Goal: Information Seeking & Learning: Learn about a topic

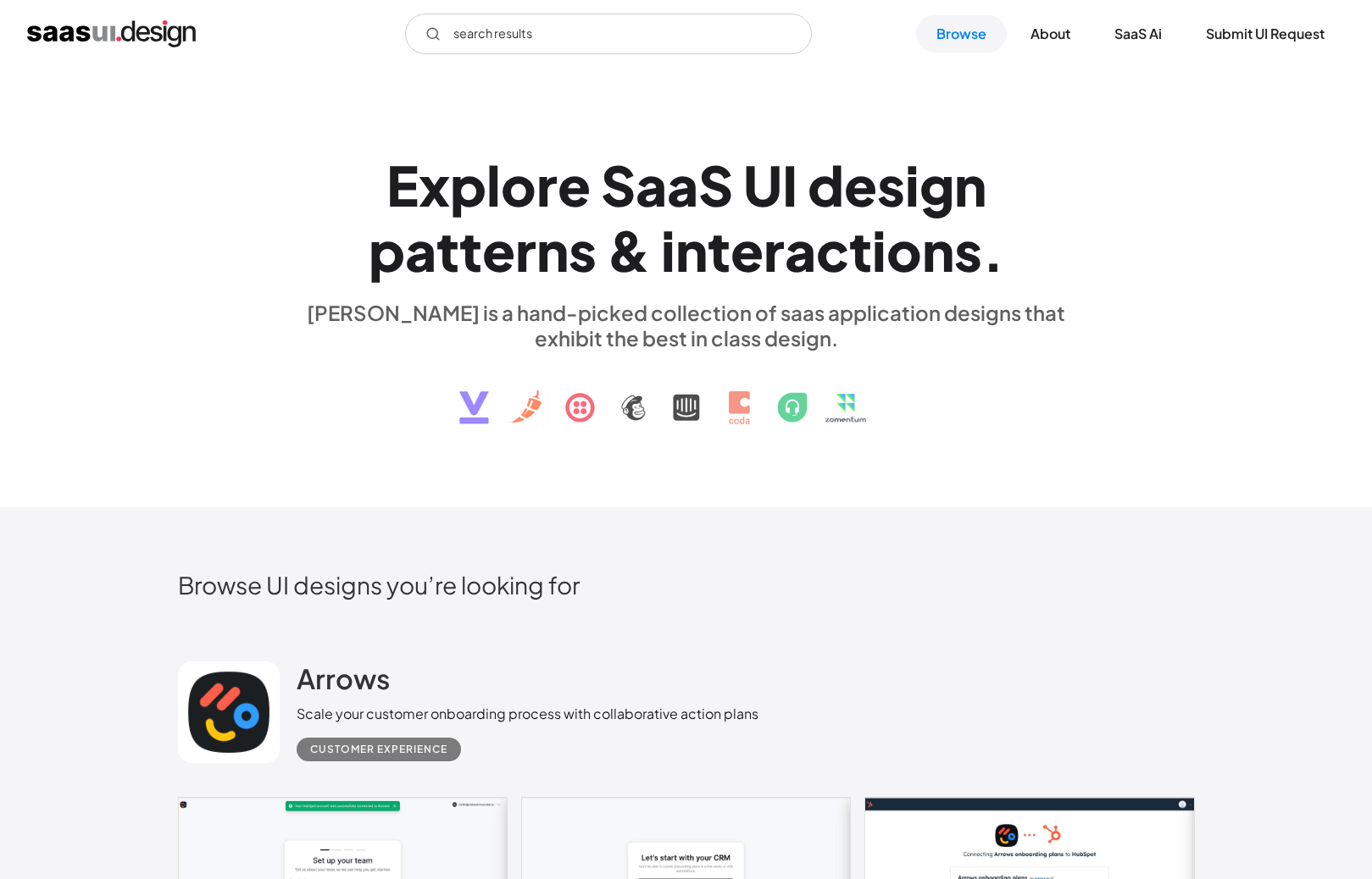
click at [491, 39] on input "search results" at bounding box center [608, 34] width 407 height 40
type input "s"
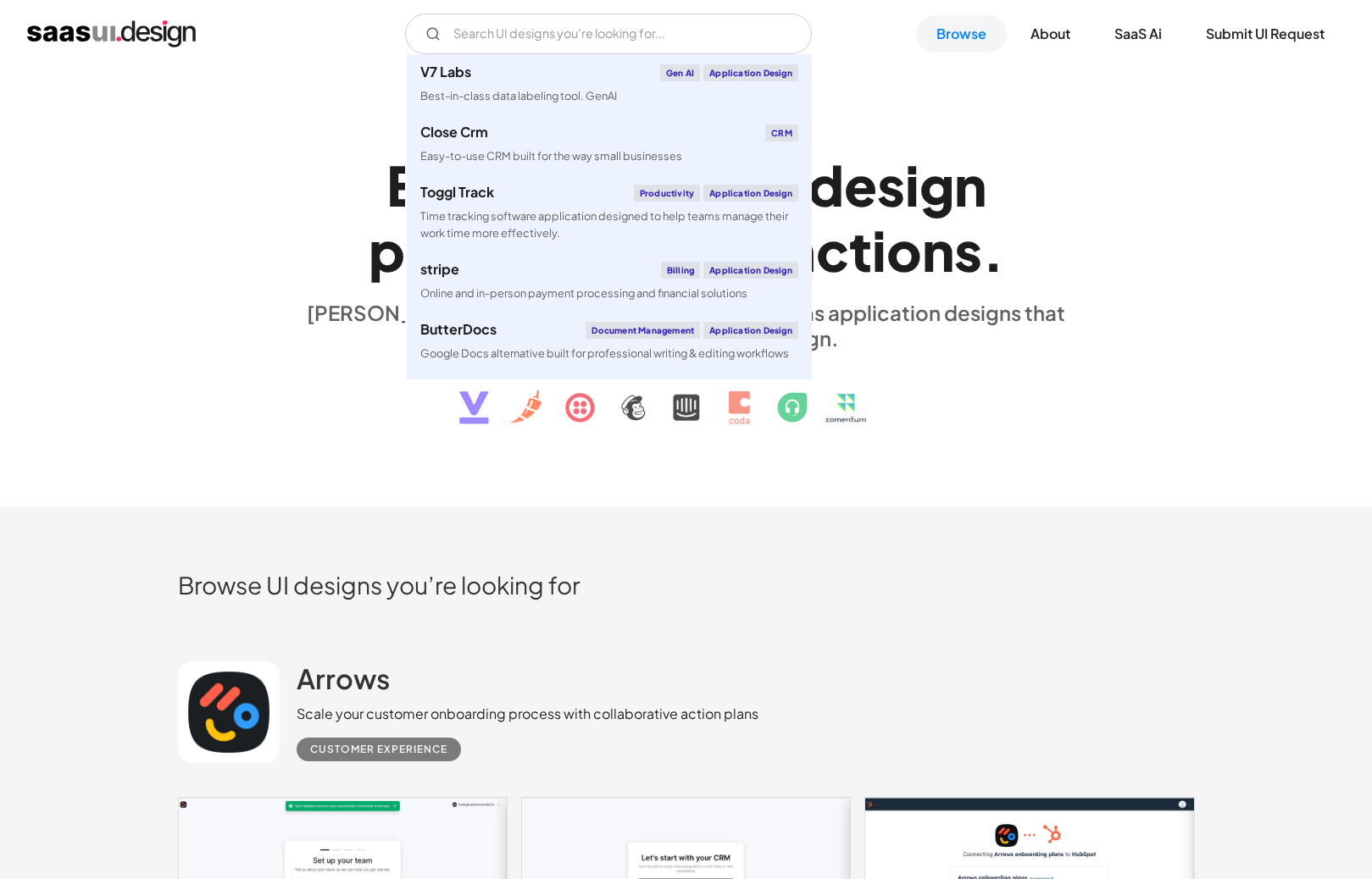
click at [100, 35] on img "home" at bounding box center [111, 34] width 168 height 28
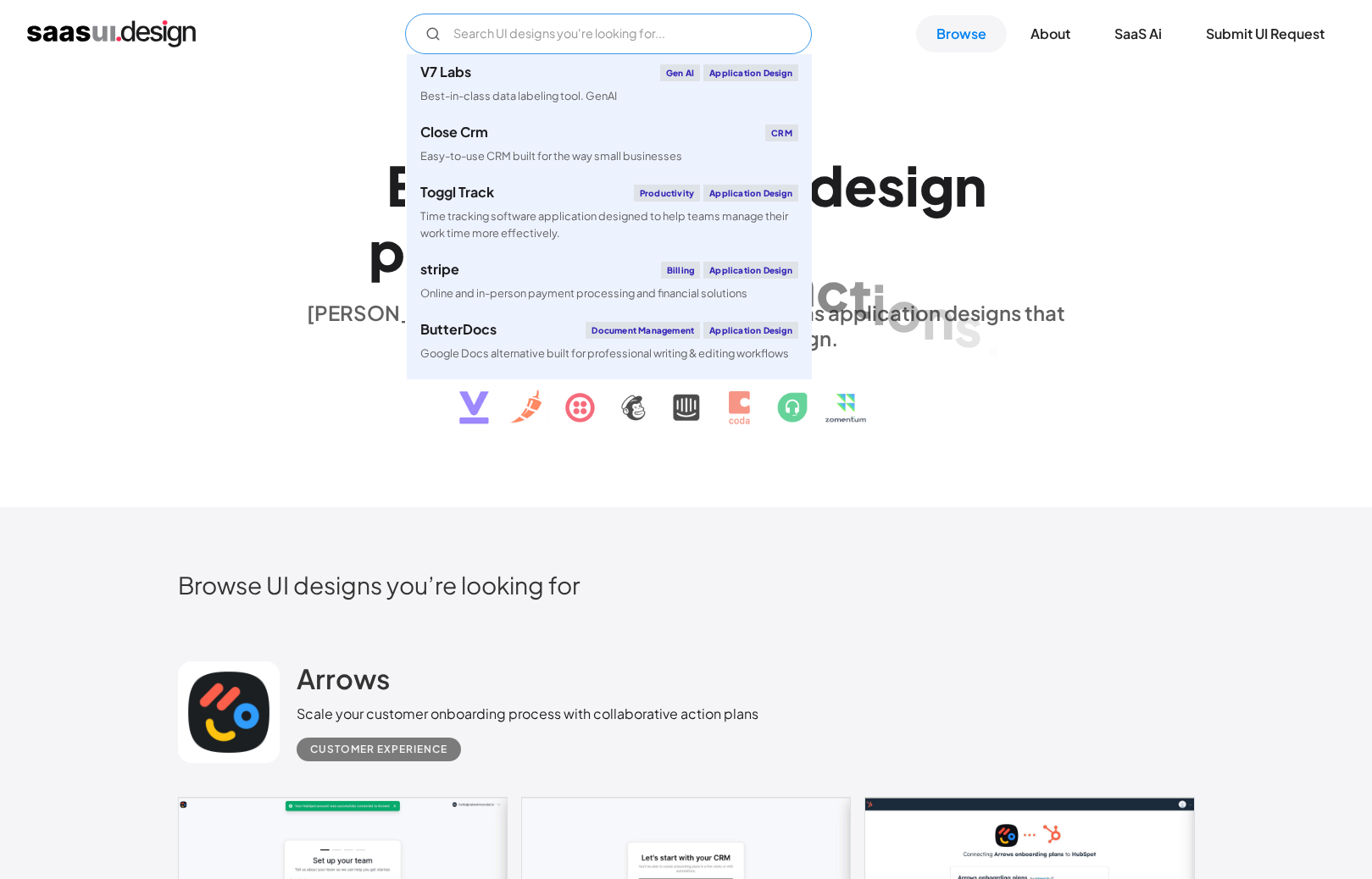
click at [484, 36] on input "Email Form" at bounding box center [608, 34] width 407 height 40
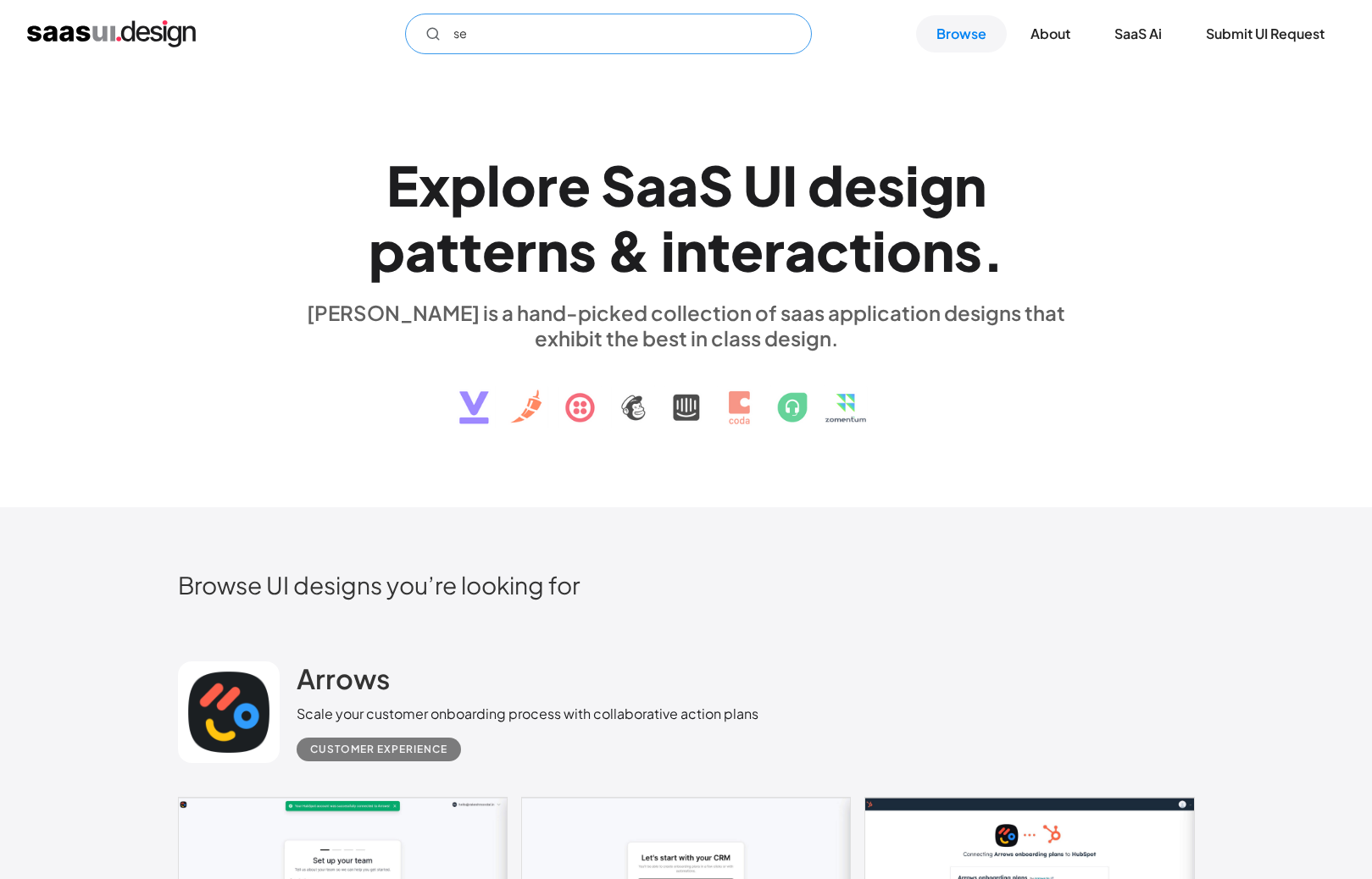
type input "s"
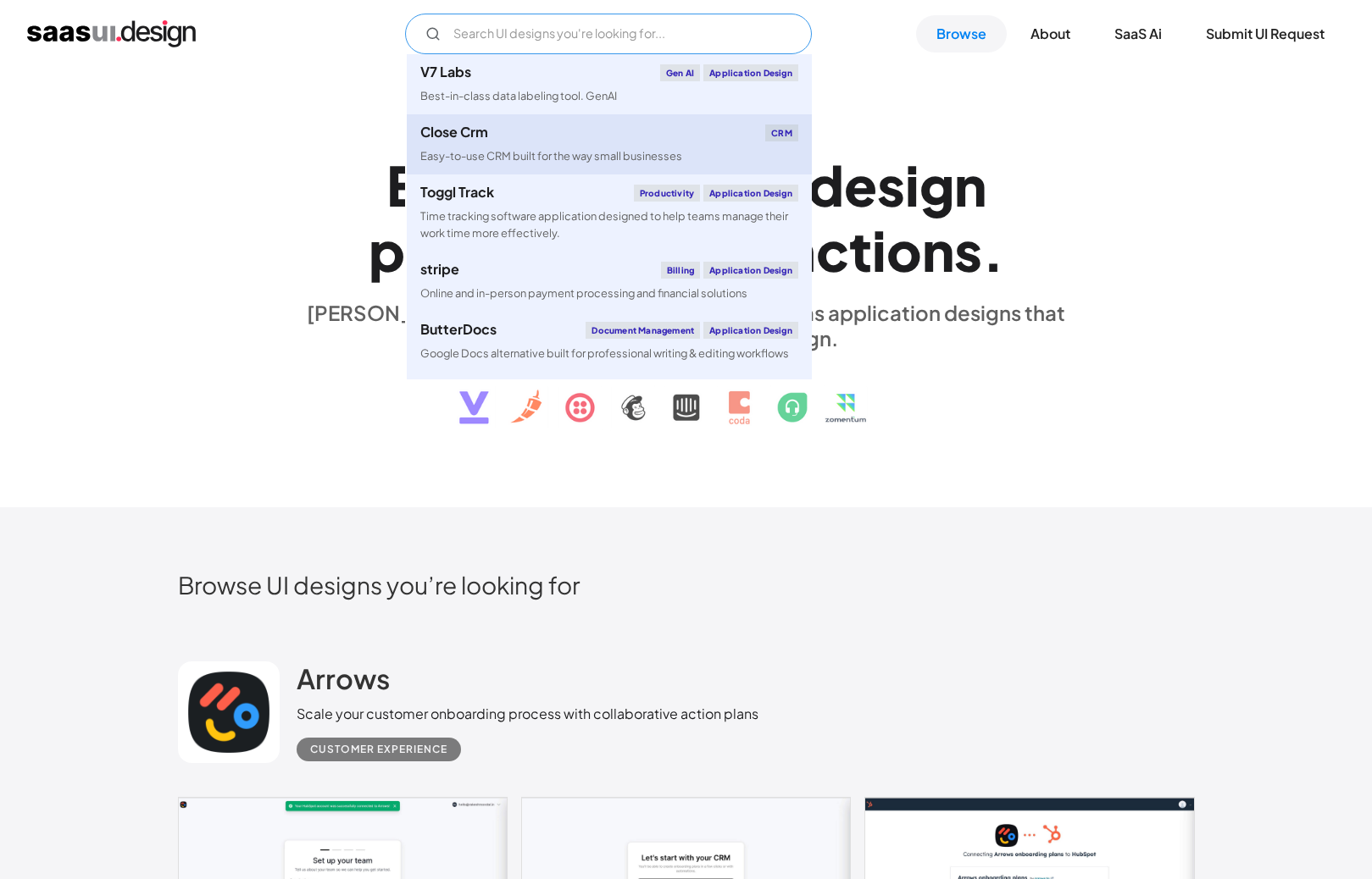
click at [474, 139] on div "Close Crm" at bounding box center [454, 131] width 68 height 14
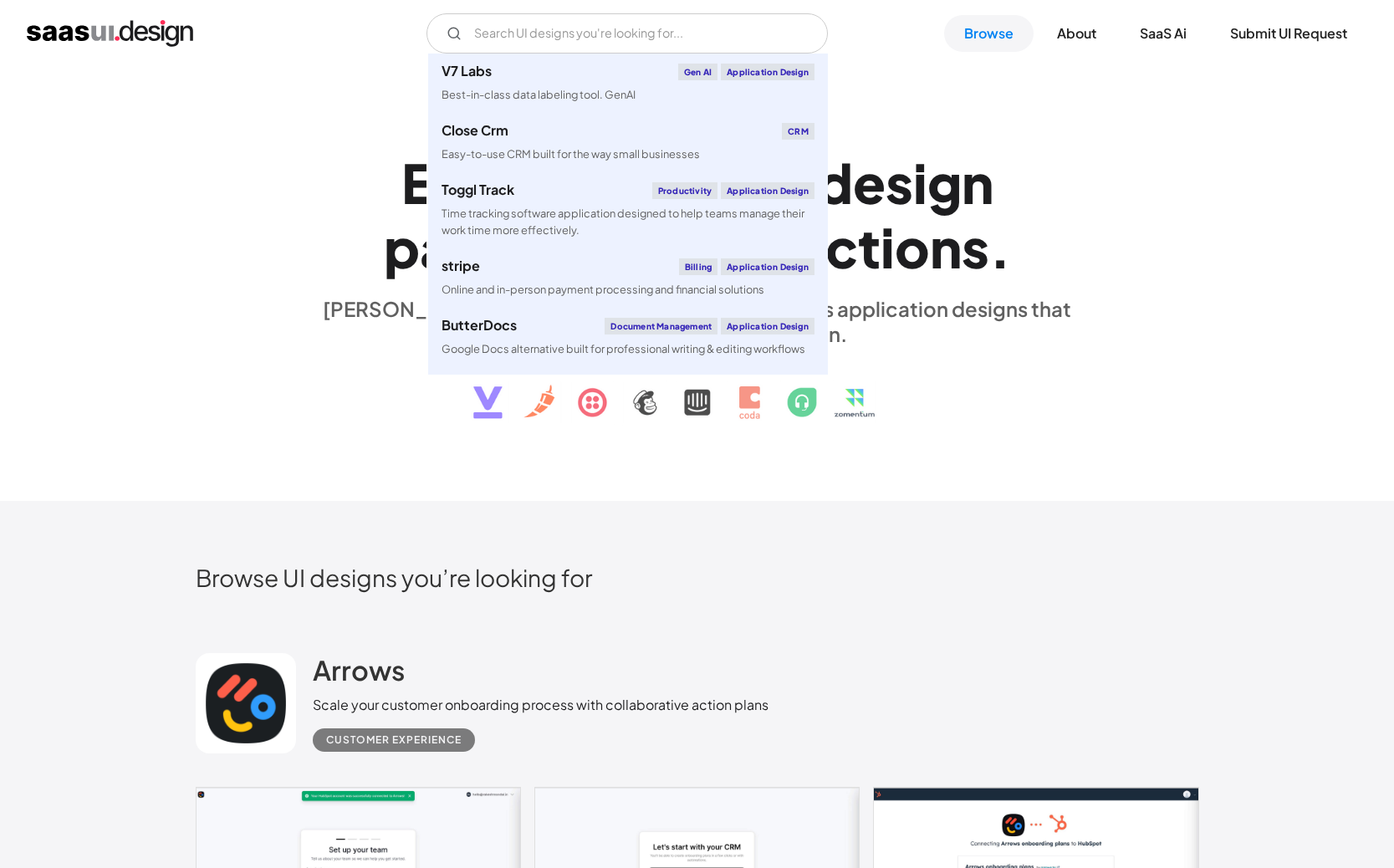
click at [239, 274] on div "E x p l o r e S a a S U I d e s i g n p a t t e r n s & i n t e r a c t i o n s…" at bounding box center [697, 284] width 1004 height 299
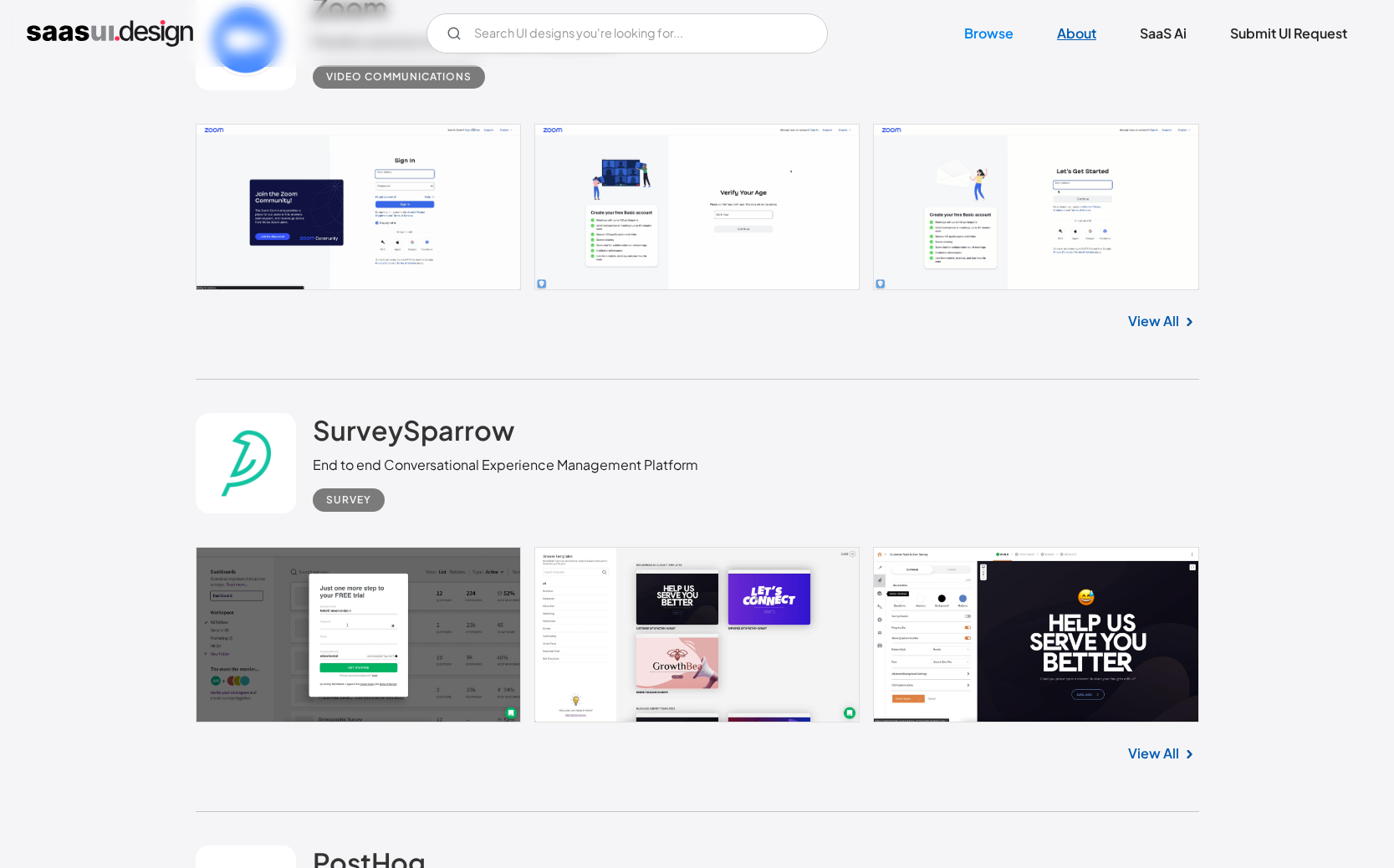
scroll to position [1637, 0]
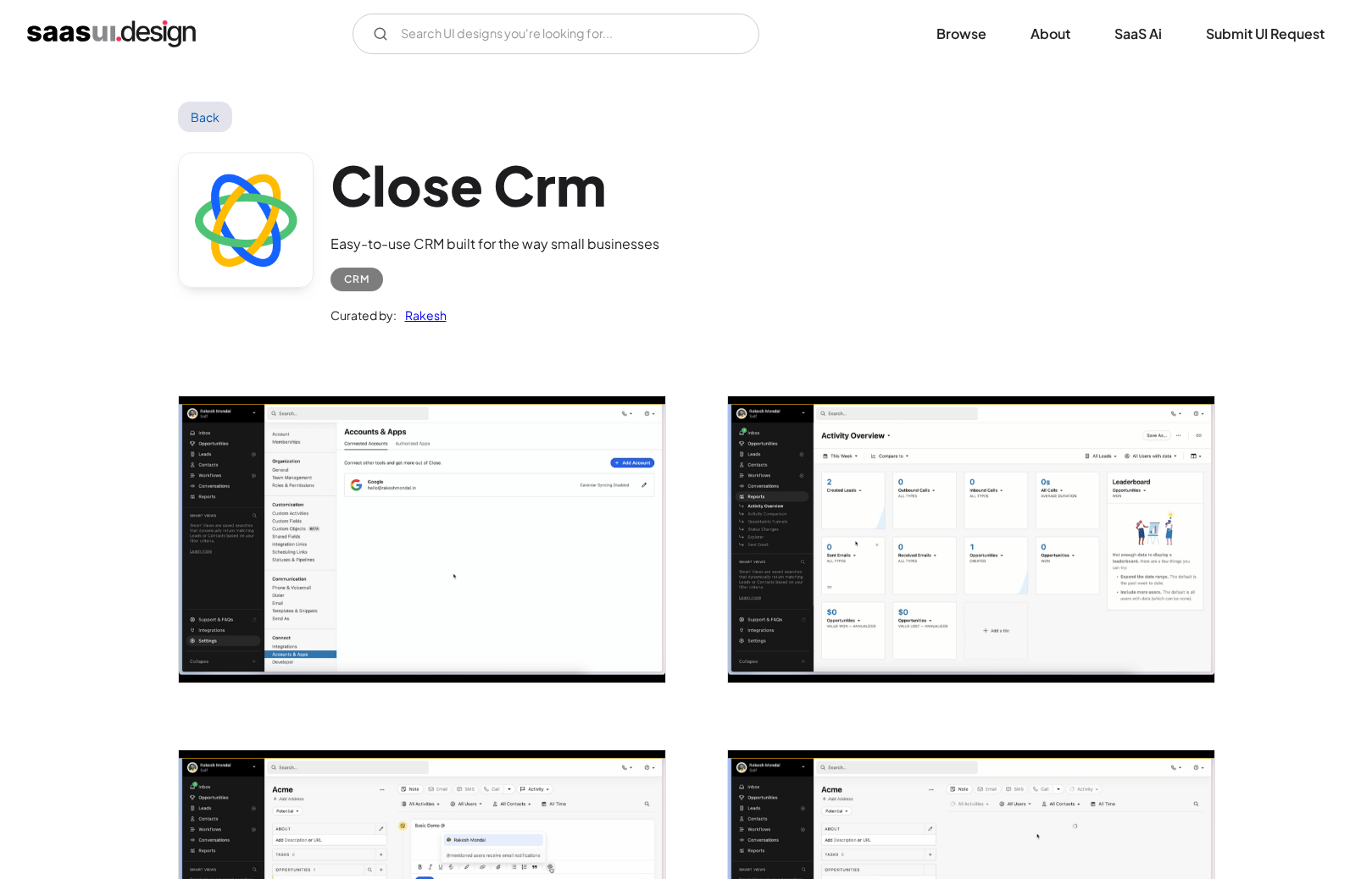
click at [72, 36] on img "home" at bounding box center [111, 34] width 168 height 28
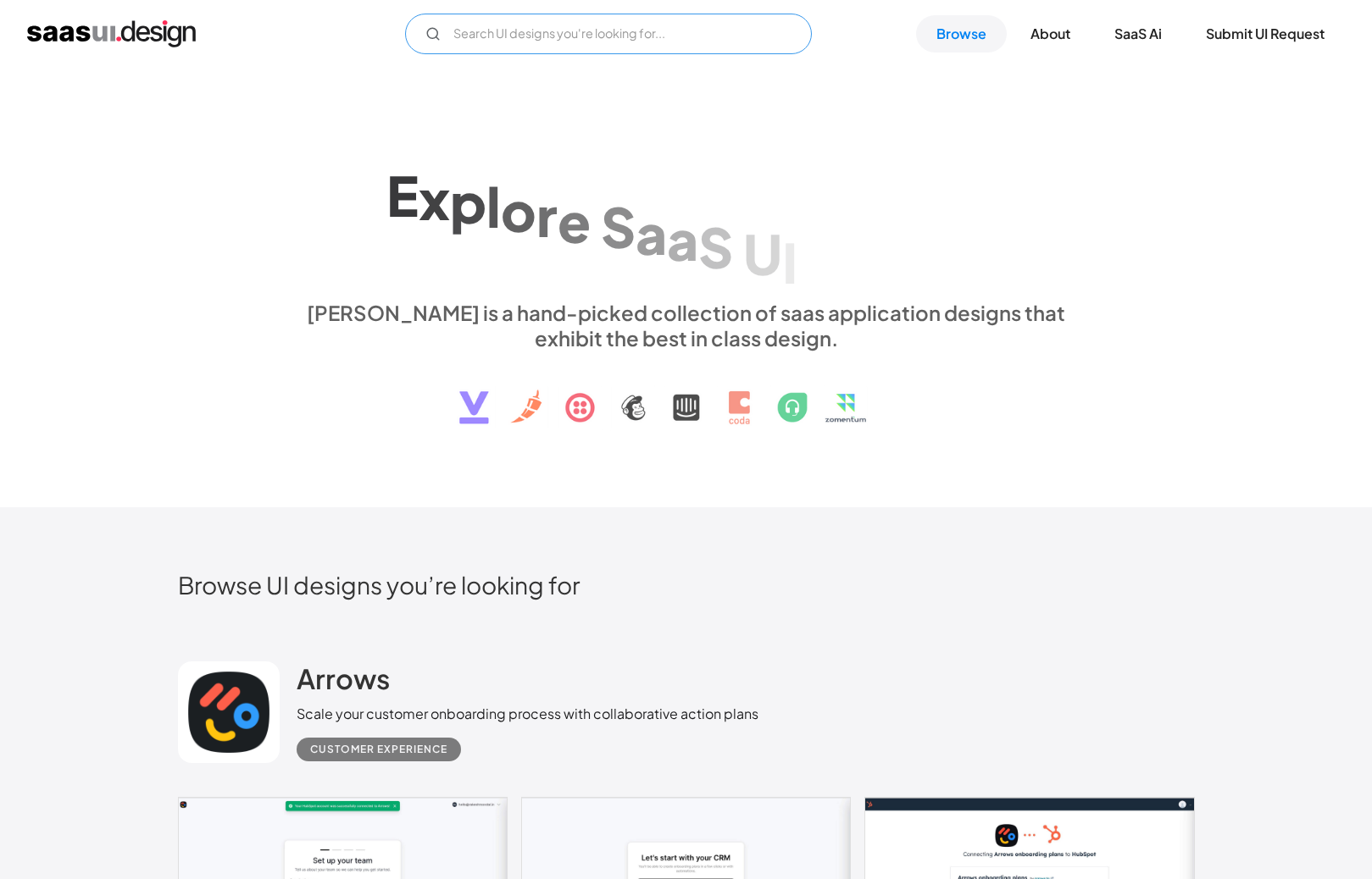
click at [482, 29] on input "Email Form" at bounding box center [608, 34] width 407 height 40
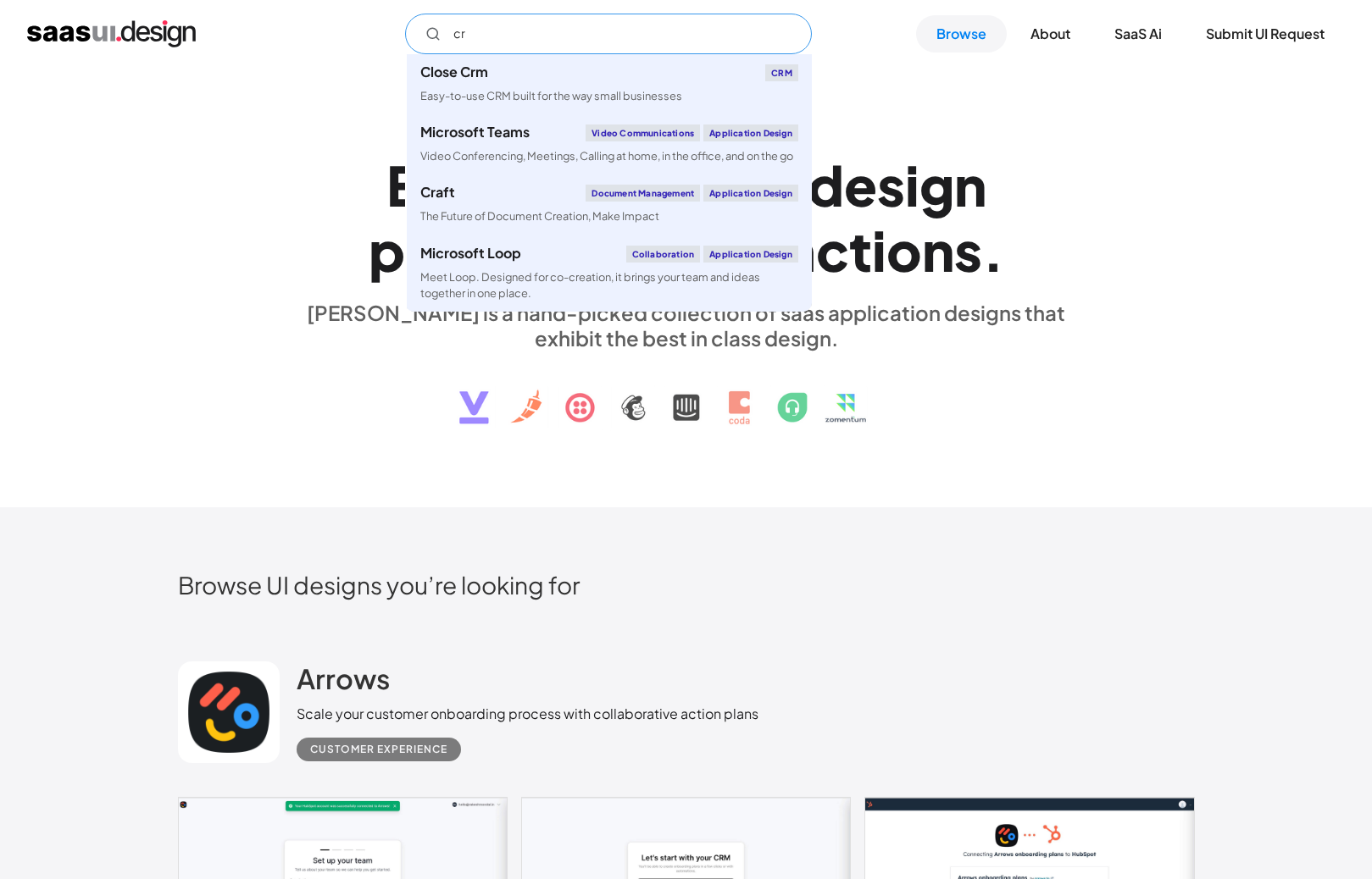
type input "c"
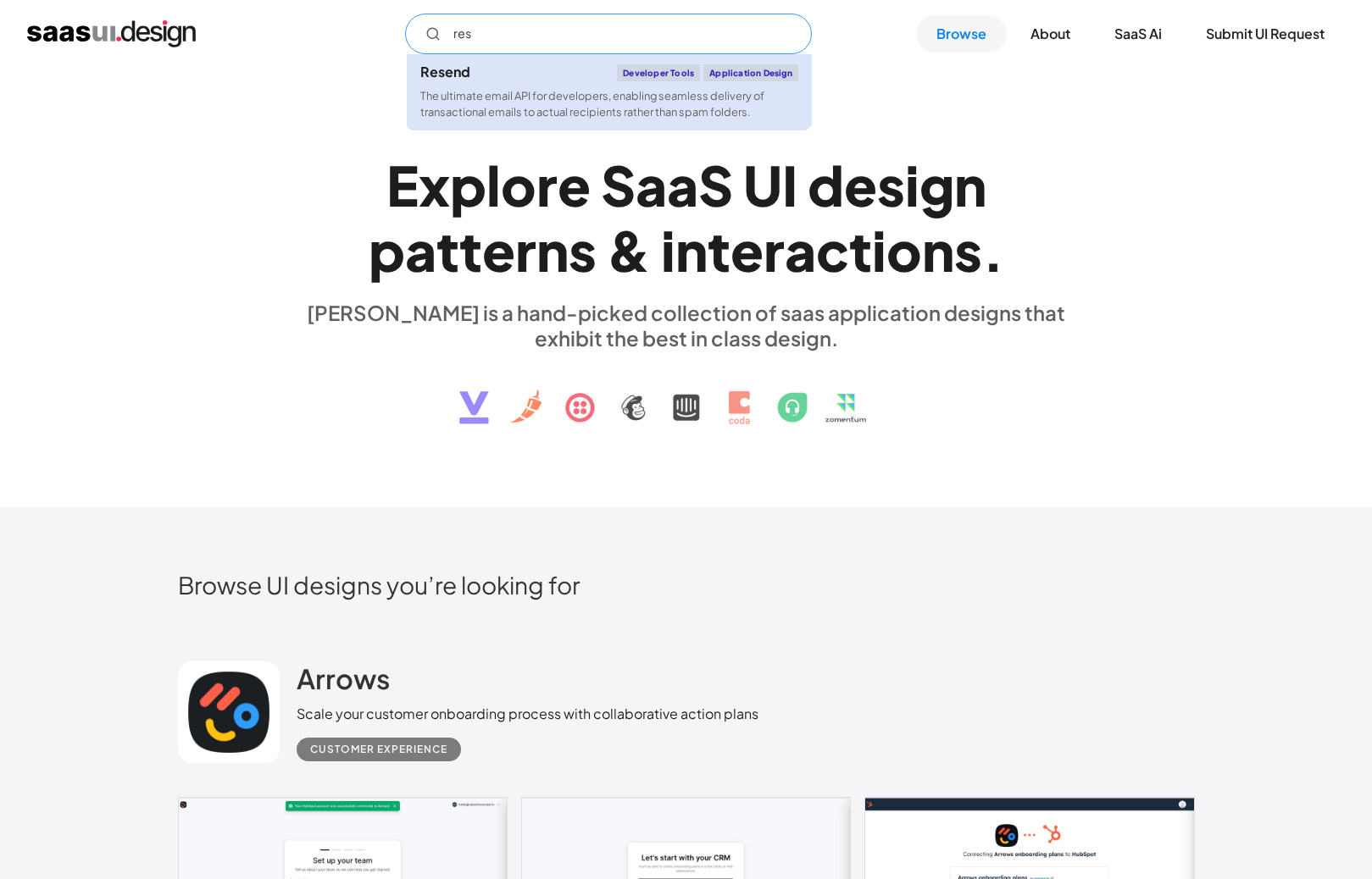
click at [464, 79] on div "Resend" at bounding box center [445, 72] width 50 height 14
type input "res"
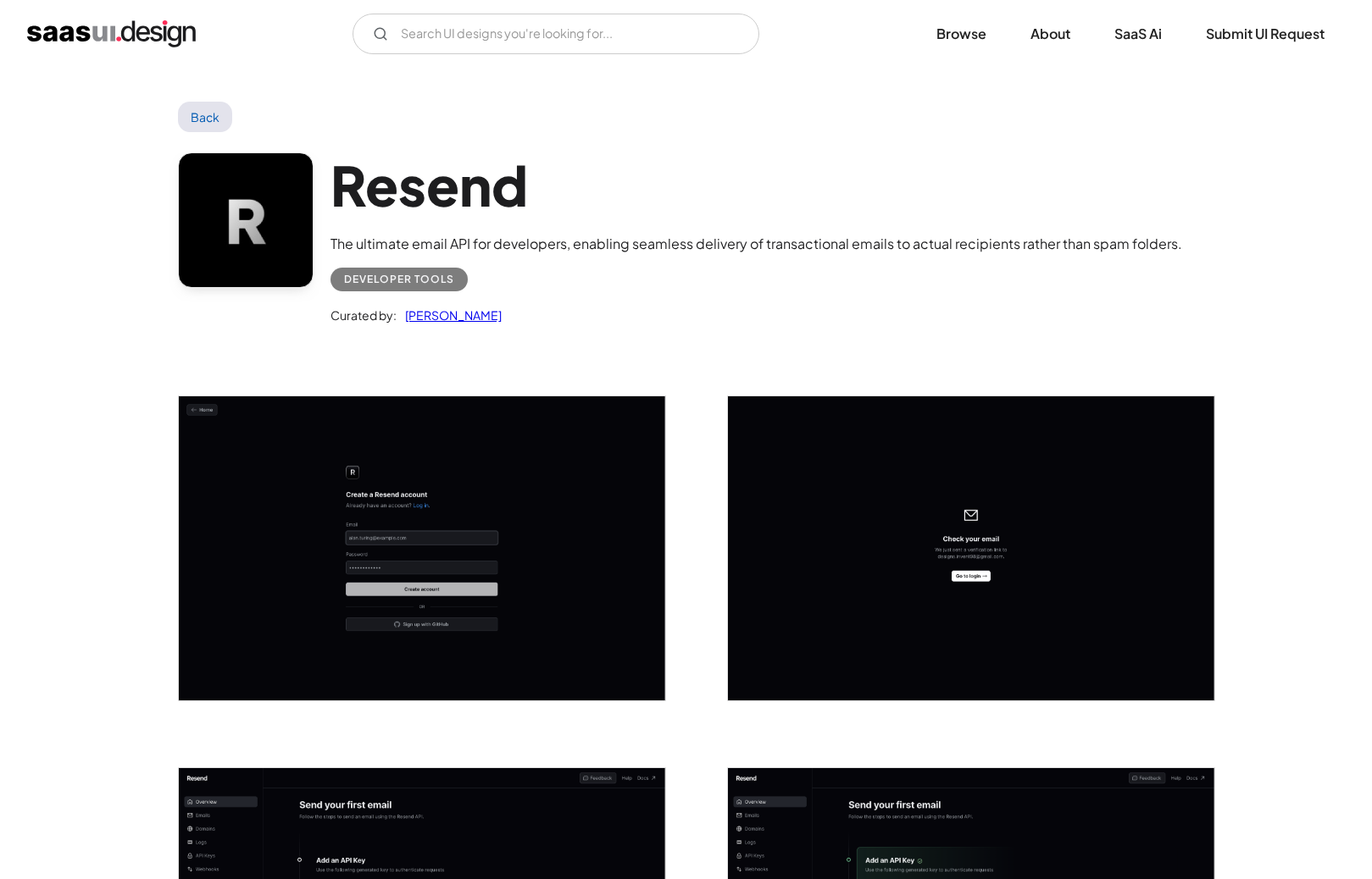
click at [84, 32] on img "home" at bounding box center [111, 34] width 168 height 28
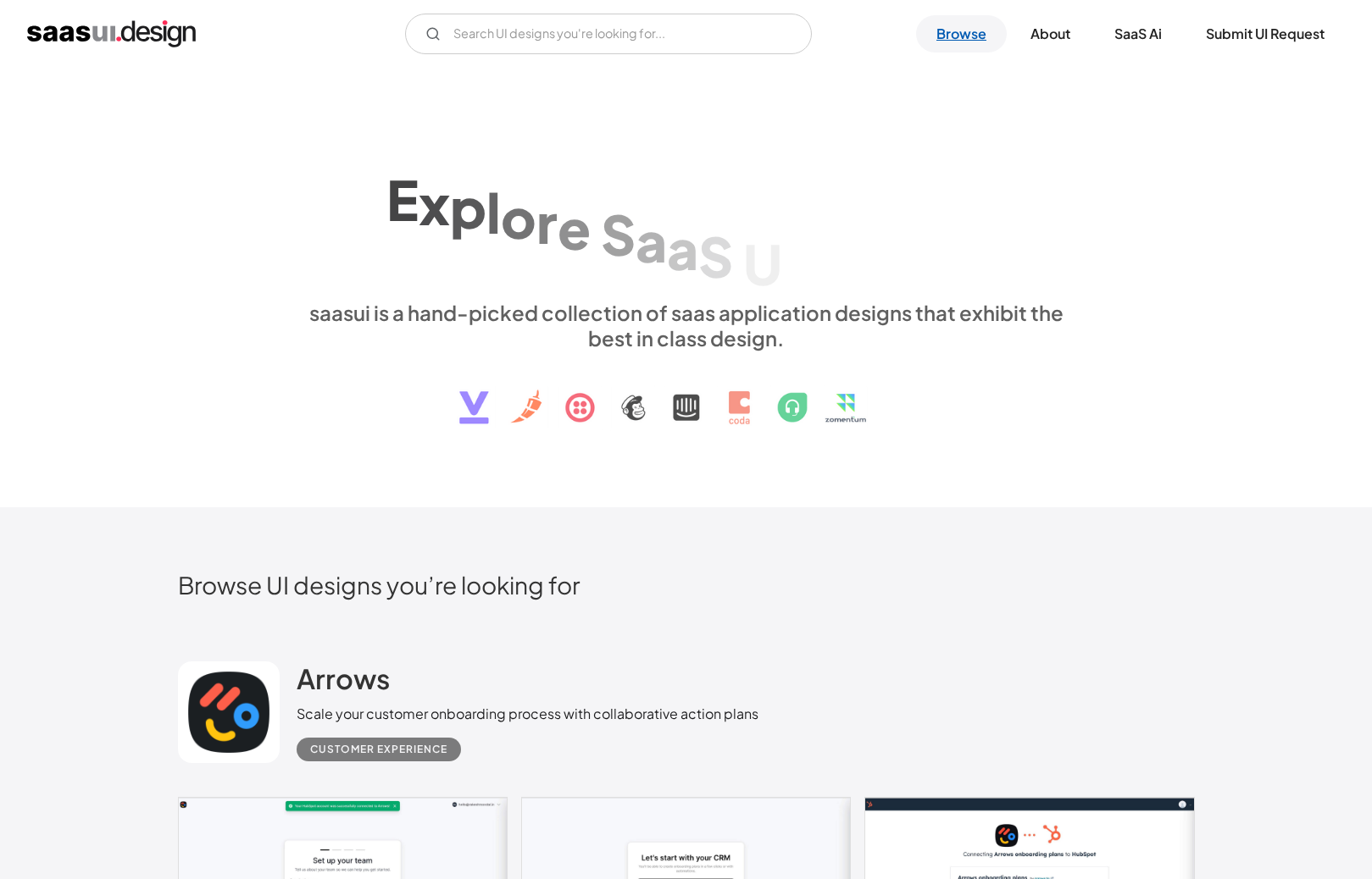
click at [973, 34] on link "Browse" at bounding box center [961, 34] width 91 height 38
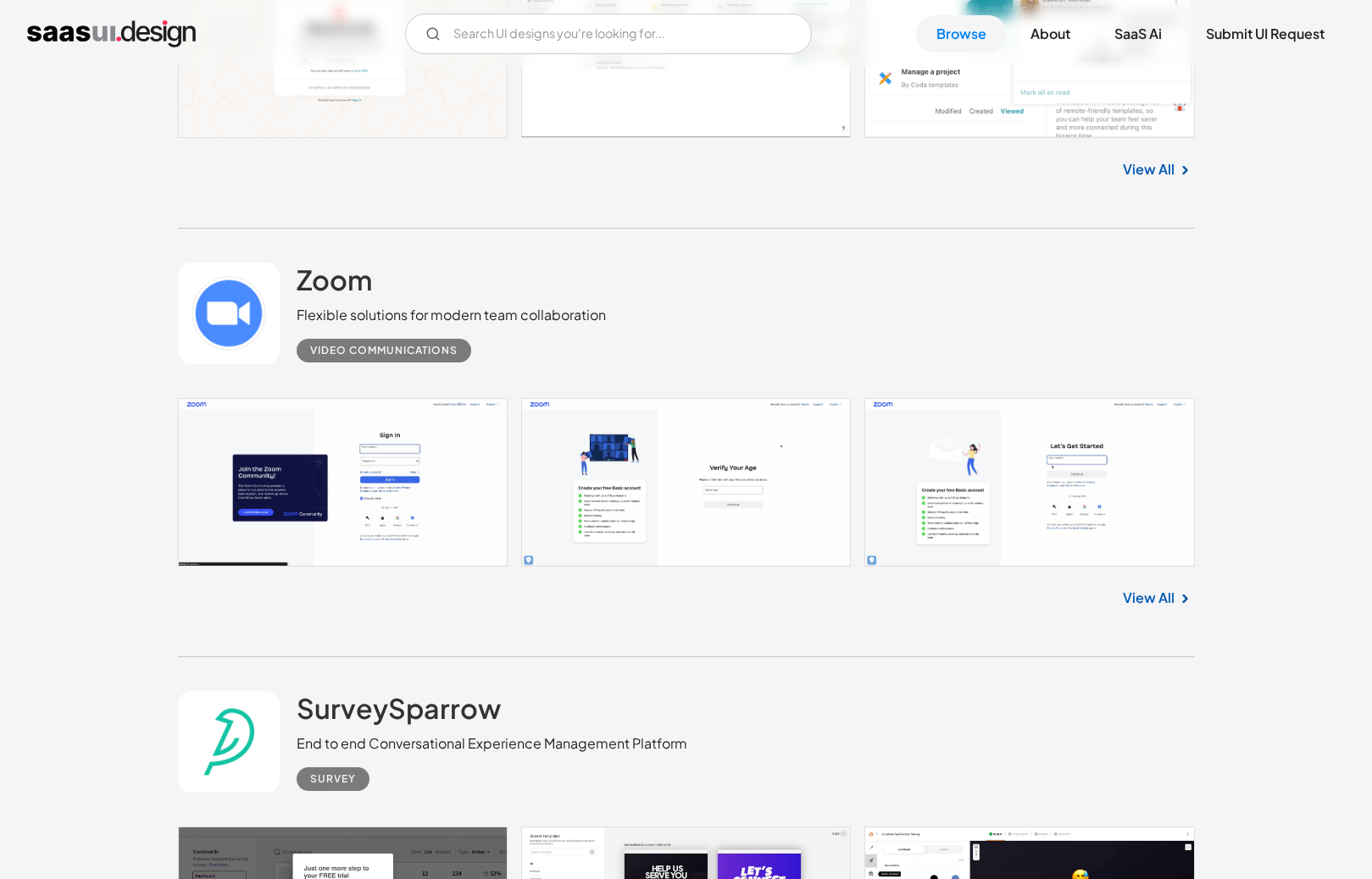
scroll to position [1302, 0]
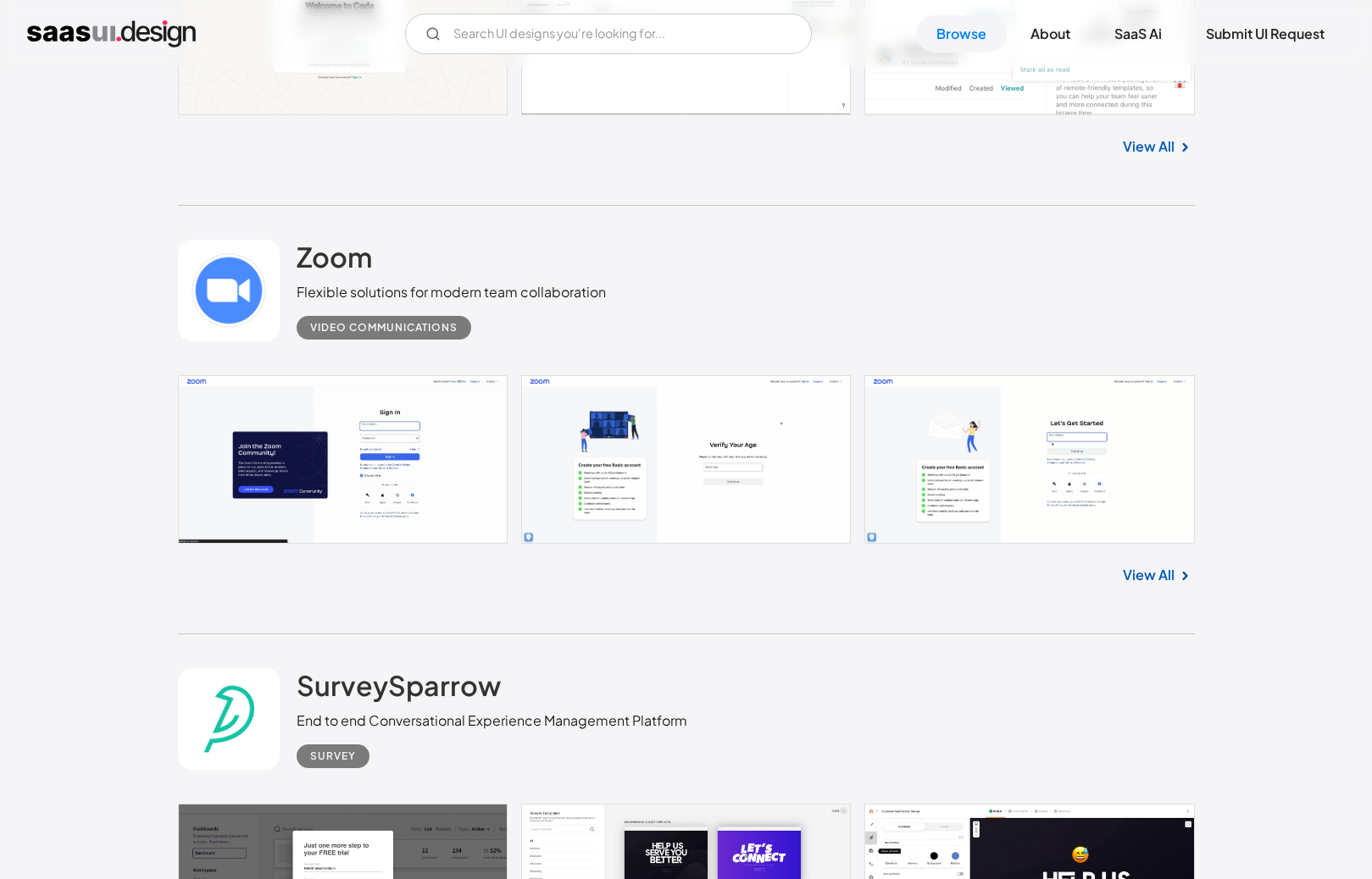
click at [392, 425] on link at bounding box center [686, 459] width 1017 height 169
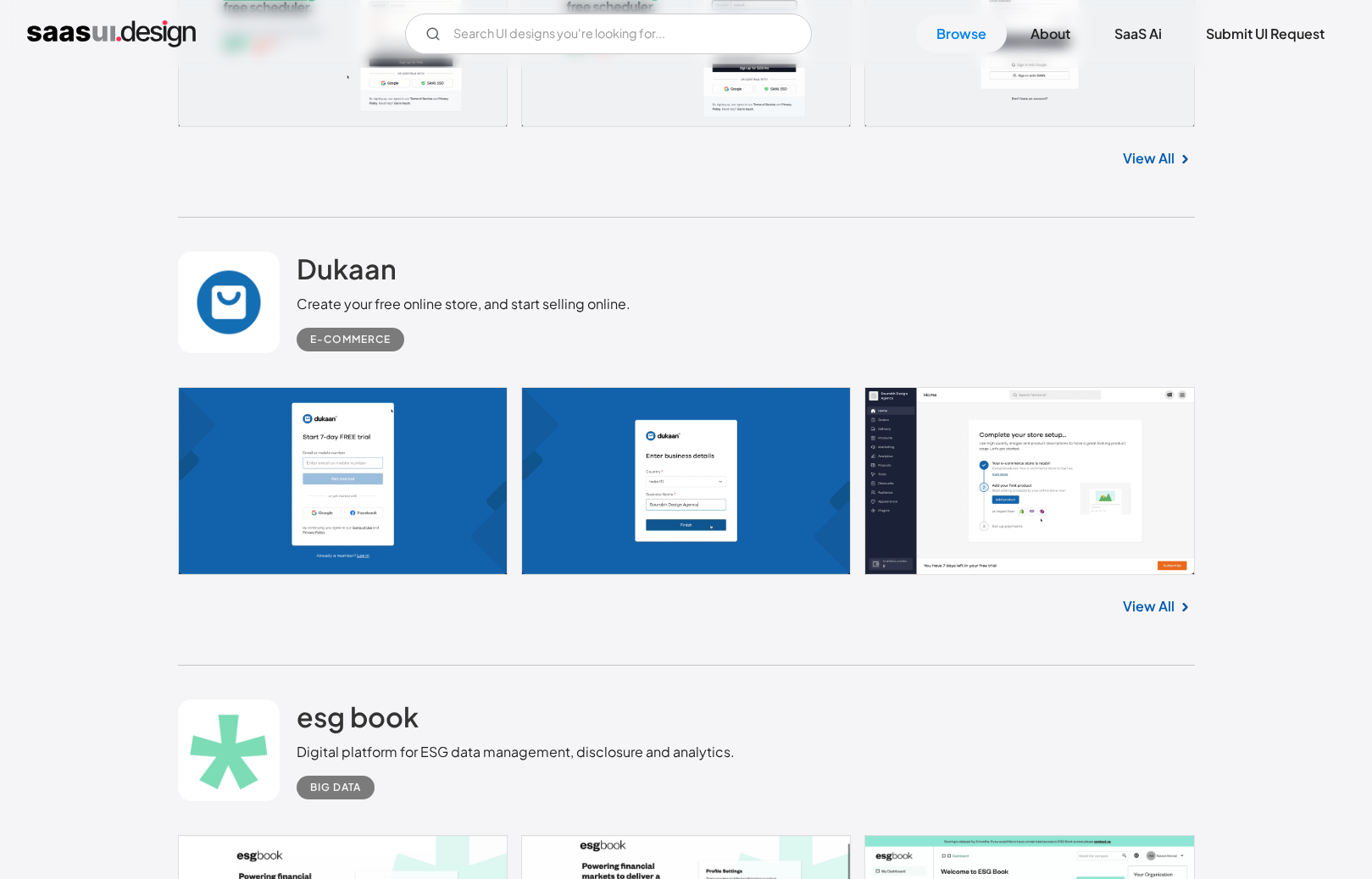
scroll to position [4824, 0]
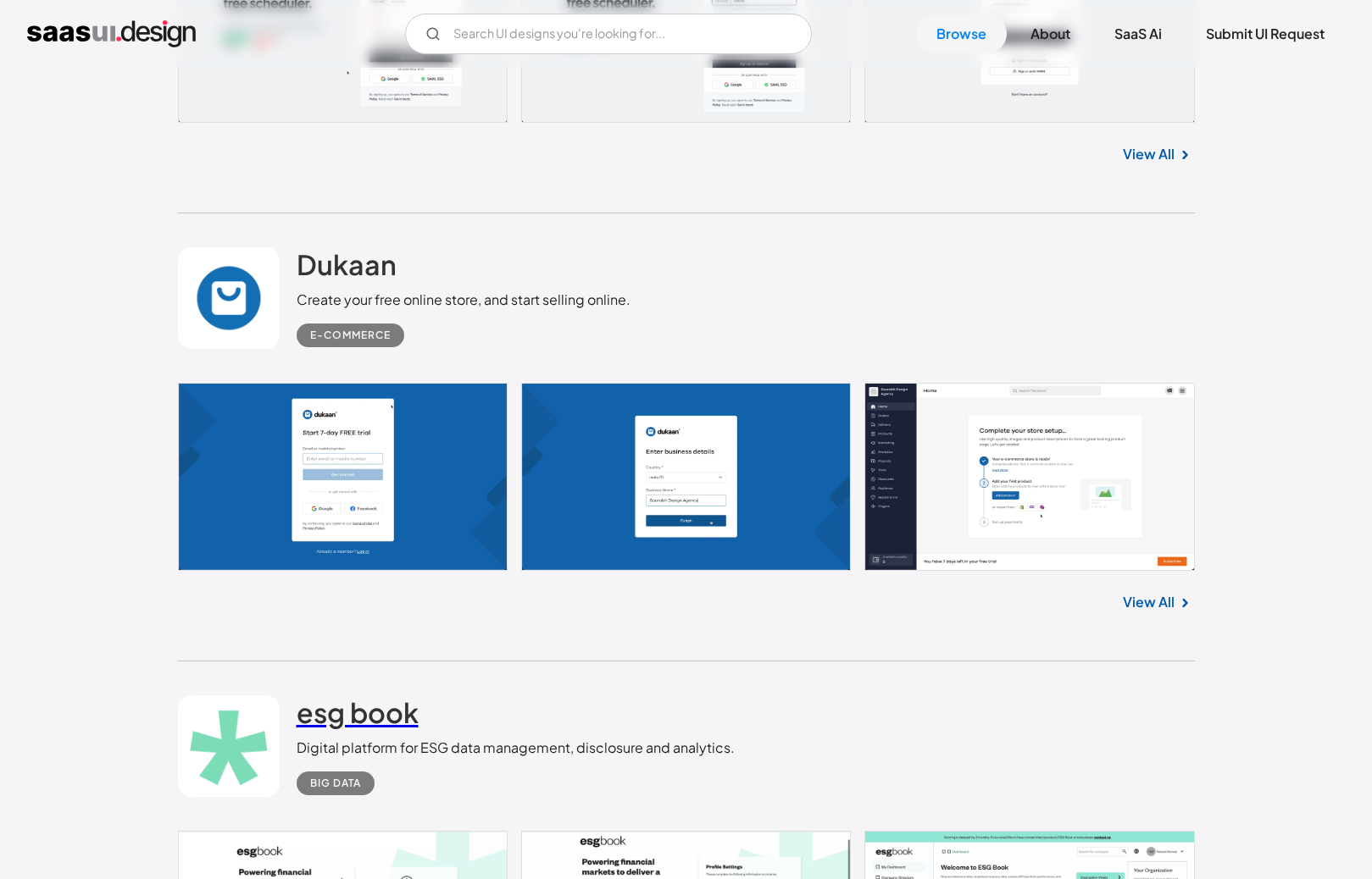
click at [337, 718] on h2 "esg book" at bounding box center [357, 712] width 122 height 34
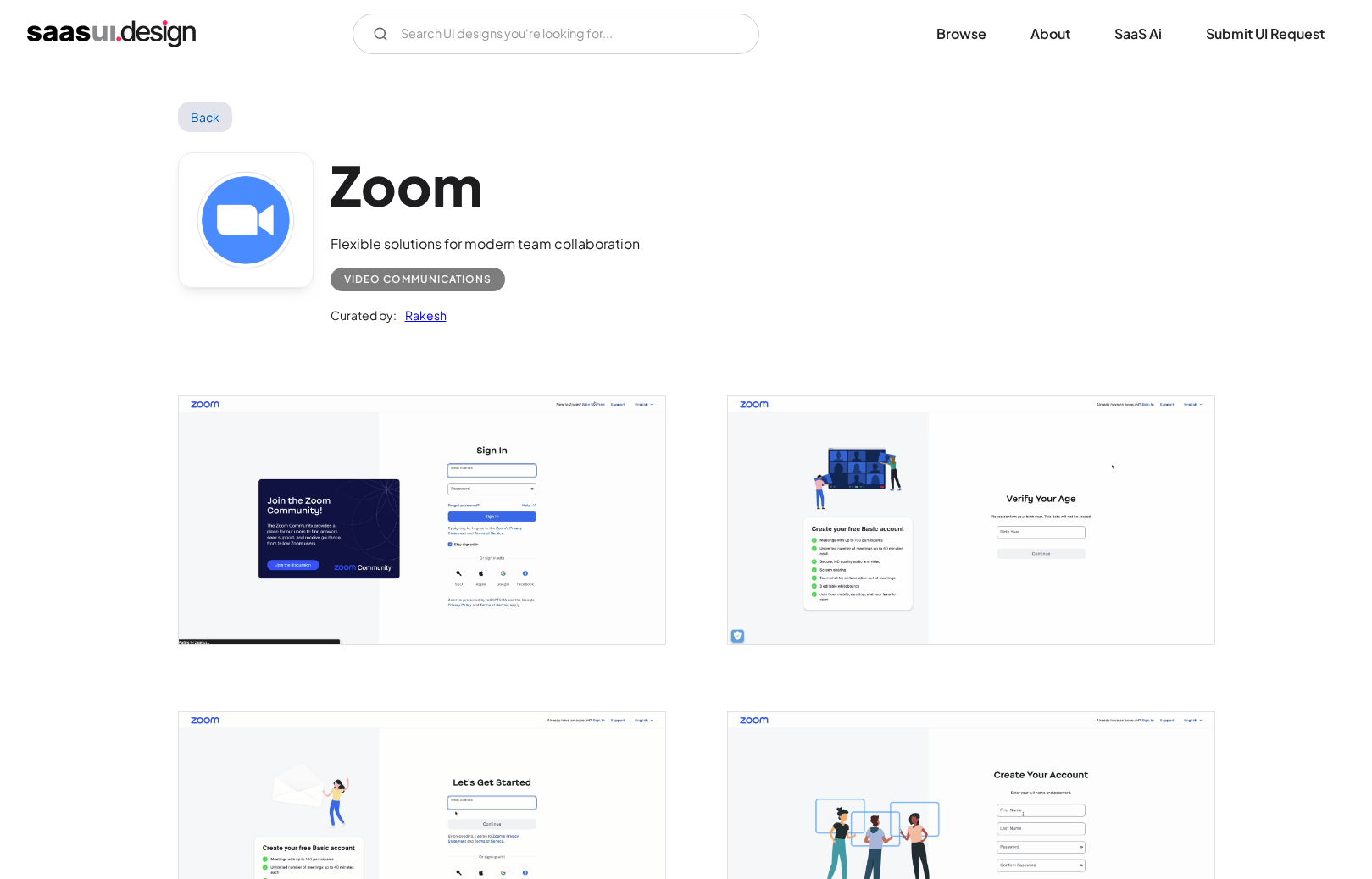
click at [451, 527] on img "open lightbox" at bounding box center [422, 521] width 486 height 248
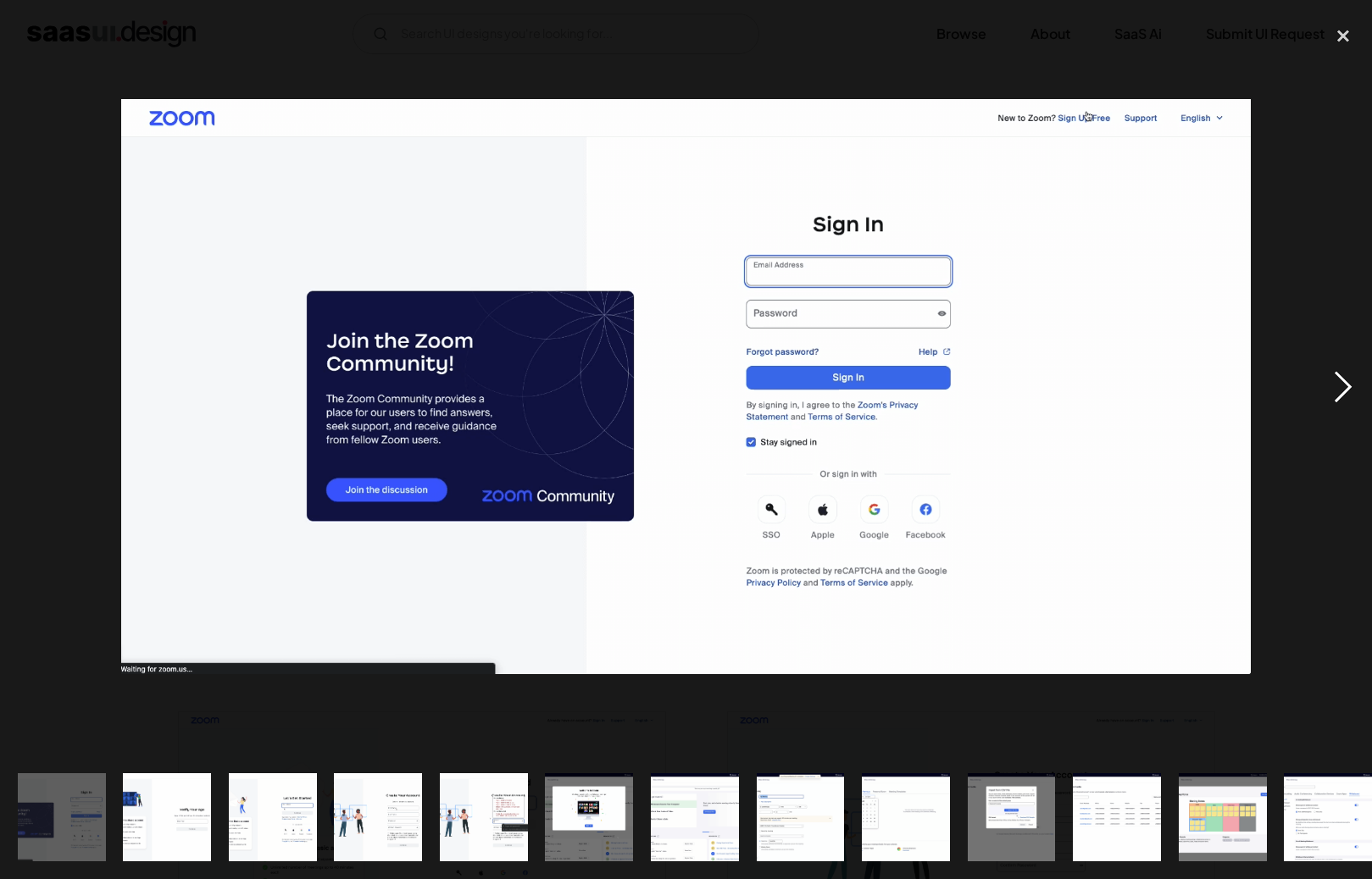
click at [1344, 399] on div "next image" at bounding box center [1343, 387] width 58 height 738
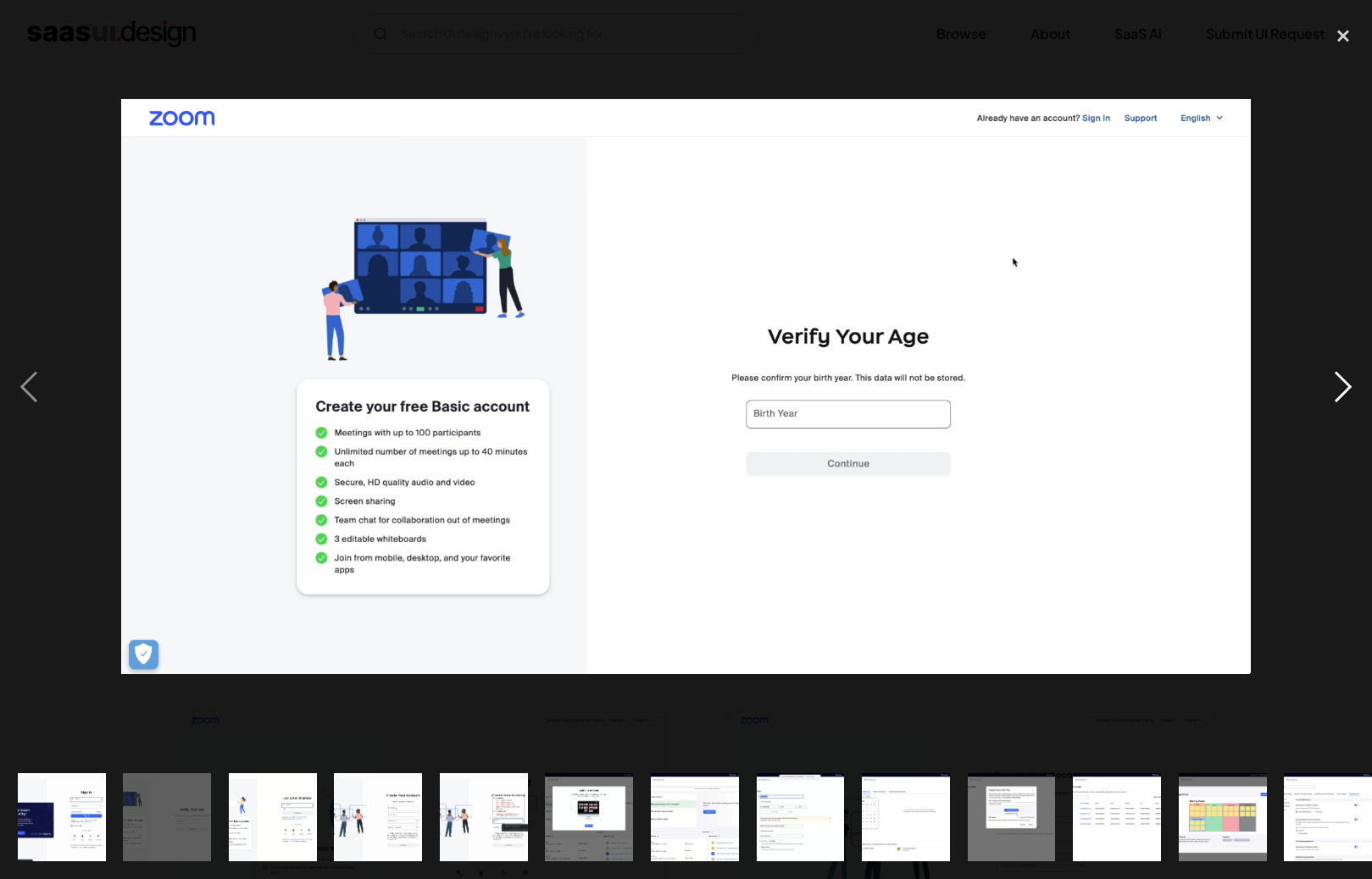
click at [1344, 399] on div "next image" at bounding box center [1343, 387] width 58 height 738
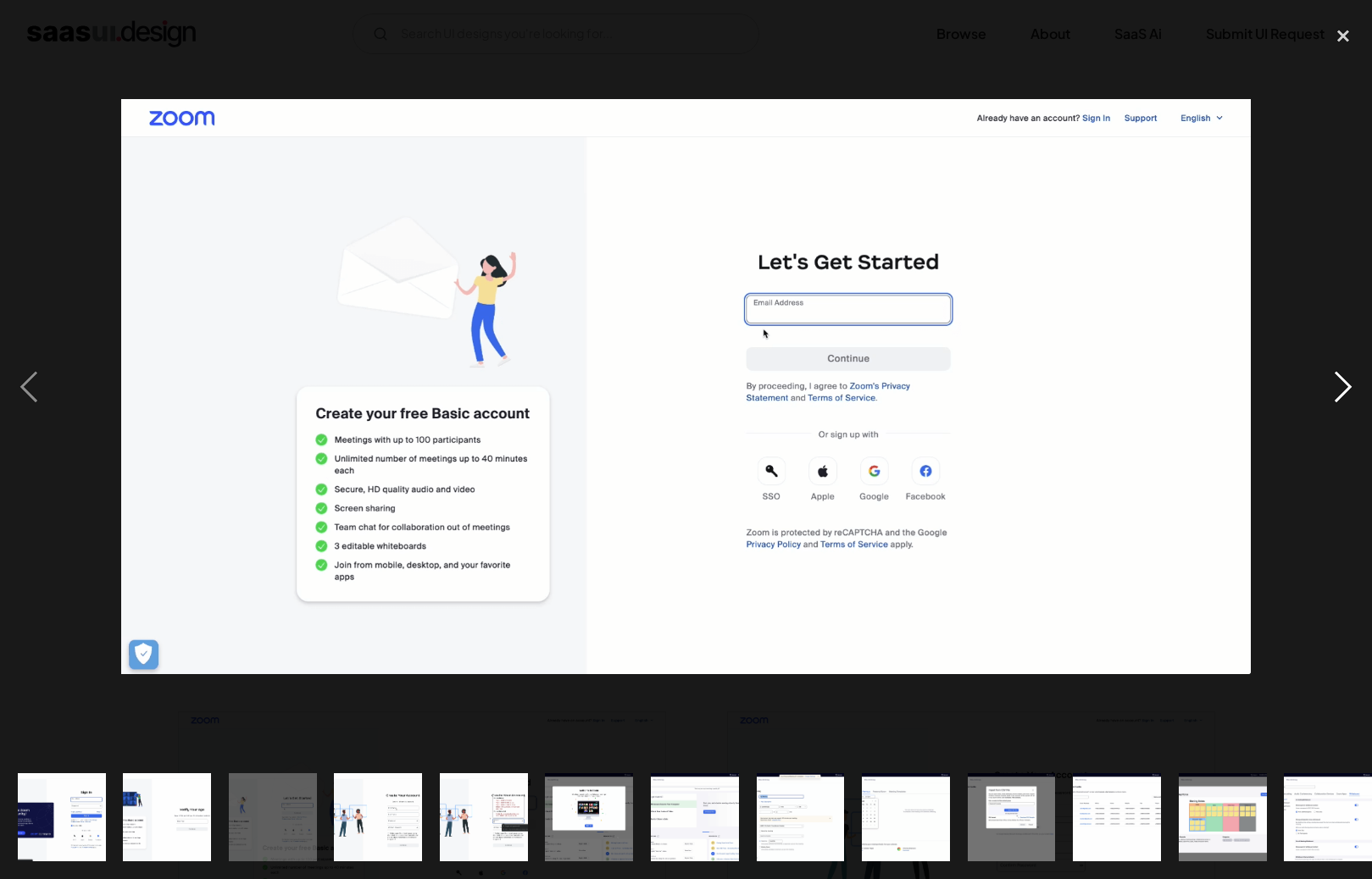
click at [1344, 399] on div "next image" at bounding box center [1343, 387] width 58 height 738
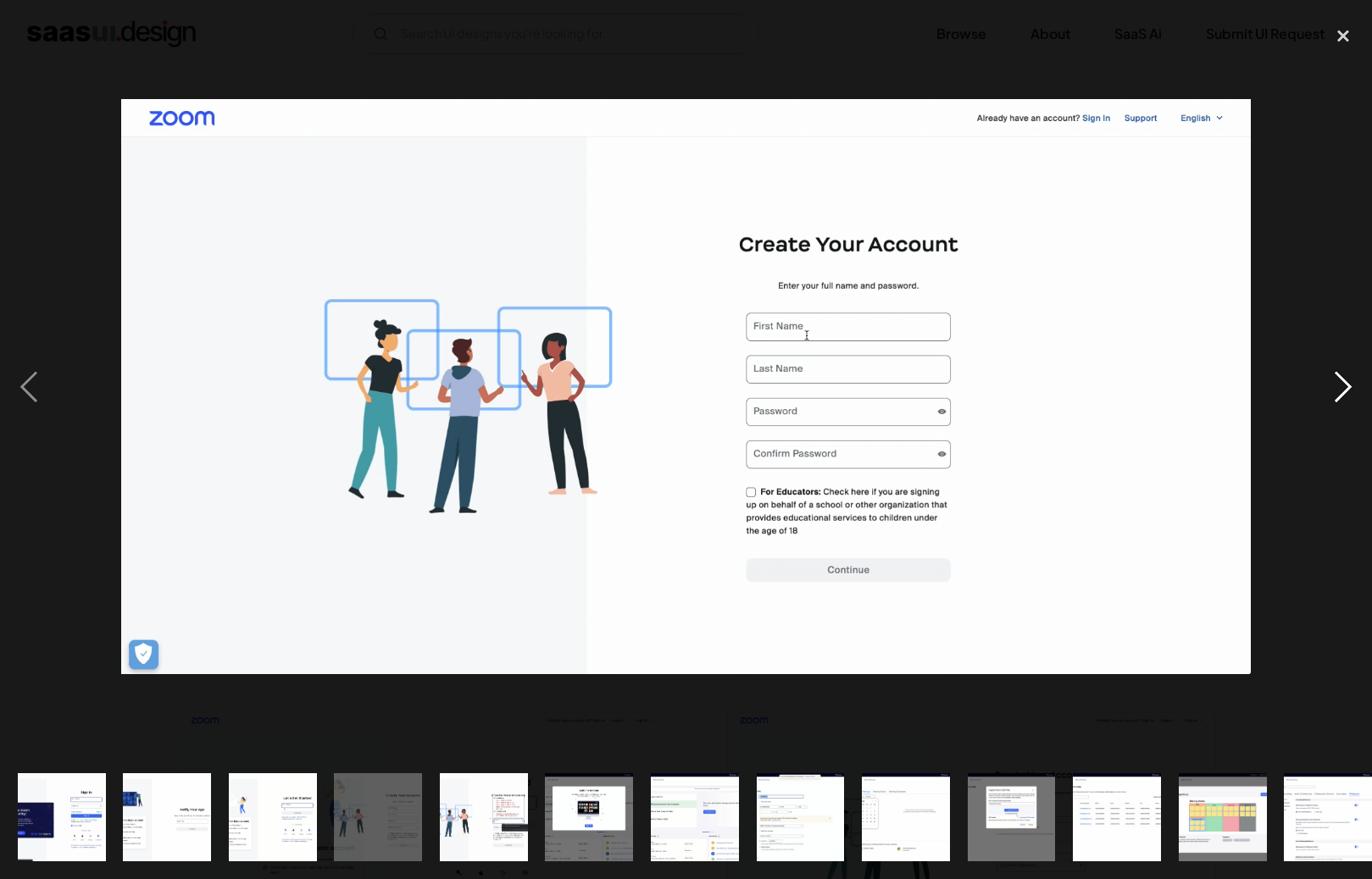
click at [1344, 399] on div "next image" at bounding box center [1343, 387] width 58 height 738
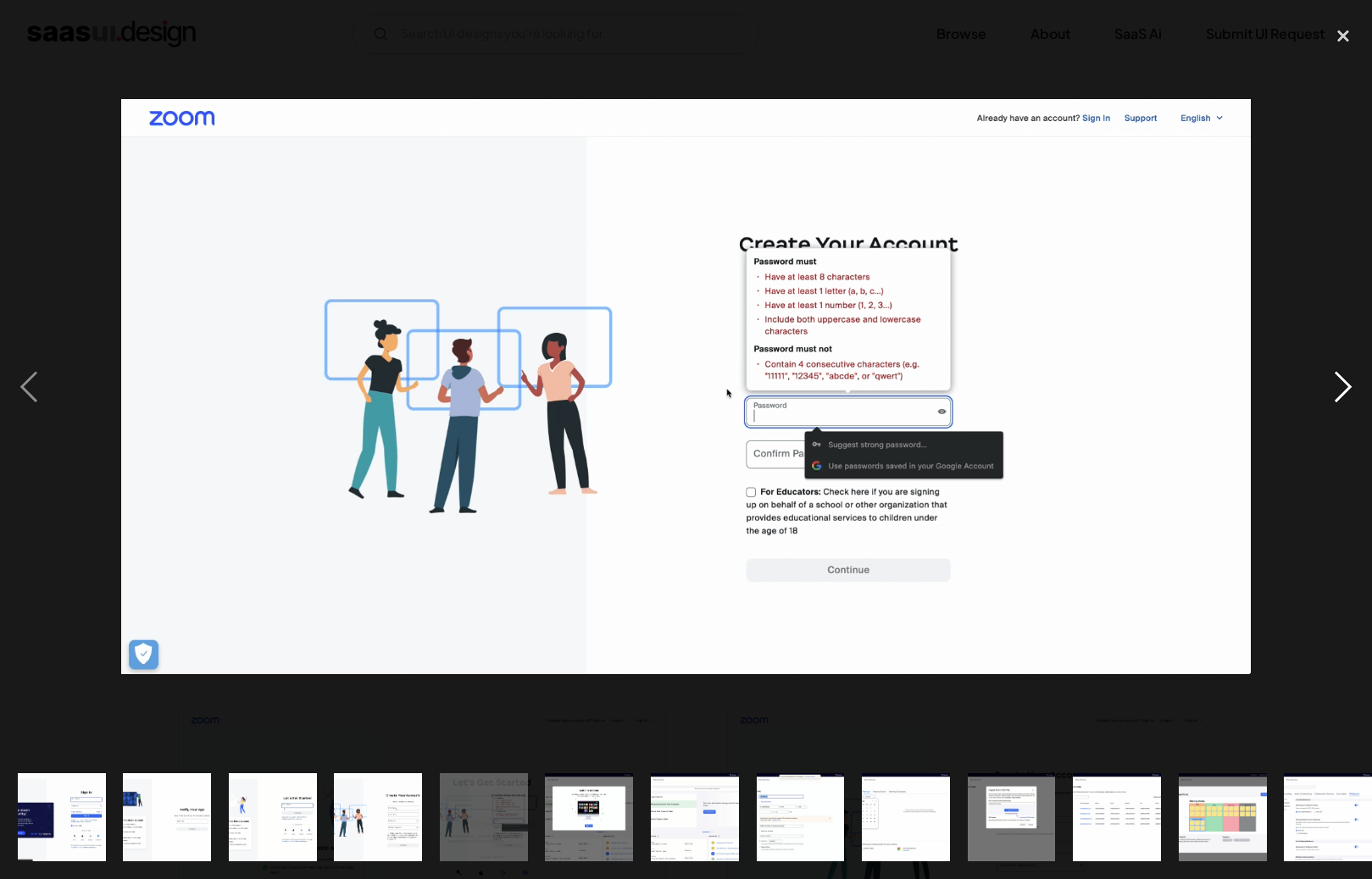
click at [1344, 399] on div "next image" at bounding box center [1343, 387] width 58 height 738
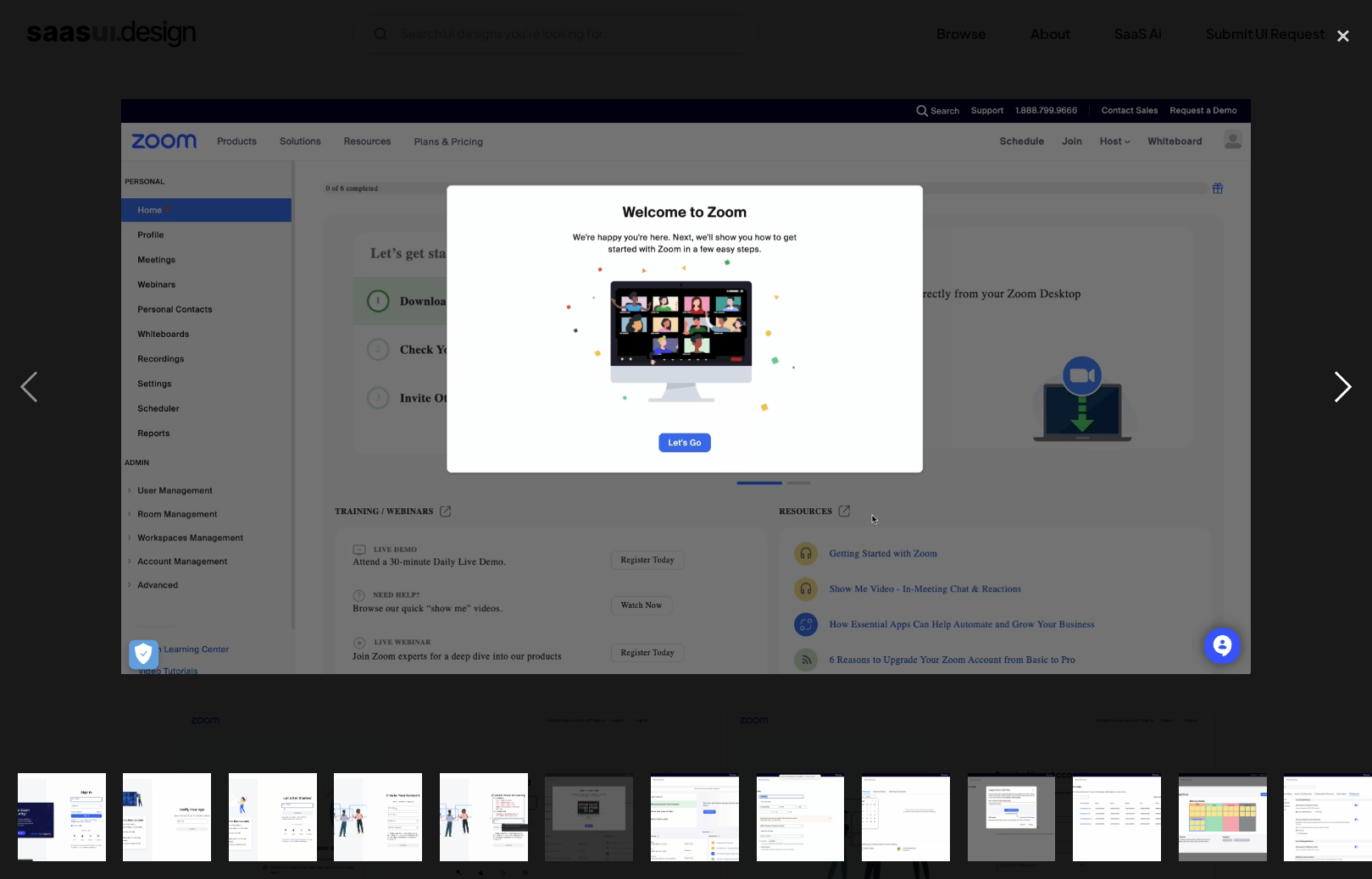
click at [1344, 399] on div "next image" at bounding box center [1343, 387] width 58 height 738
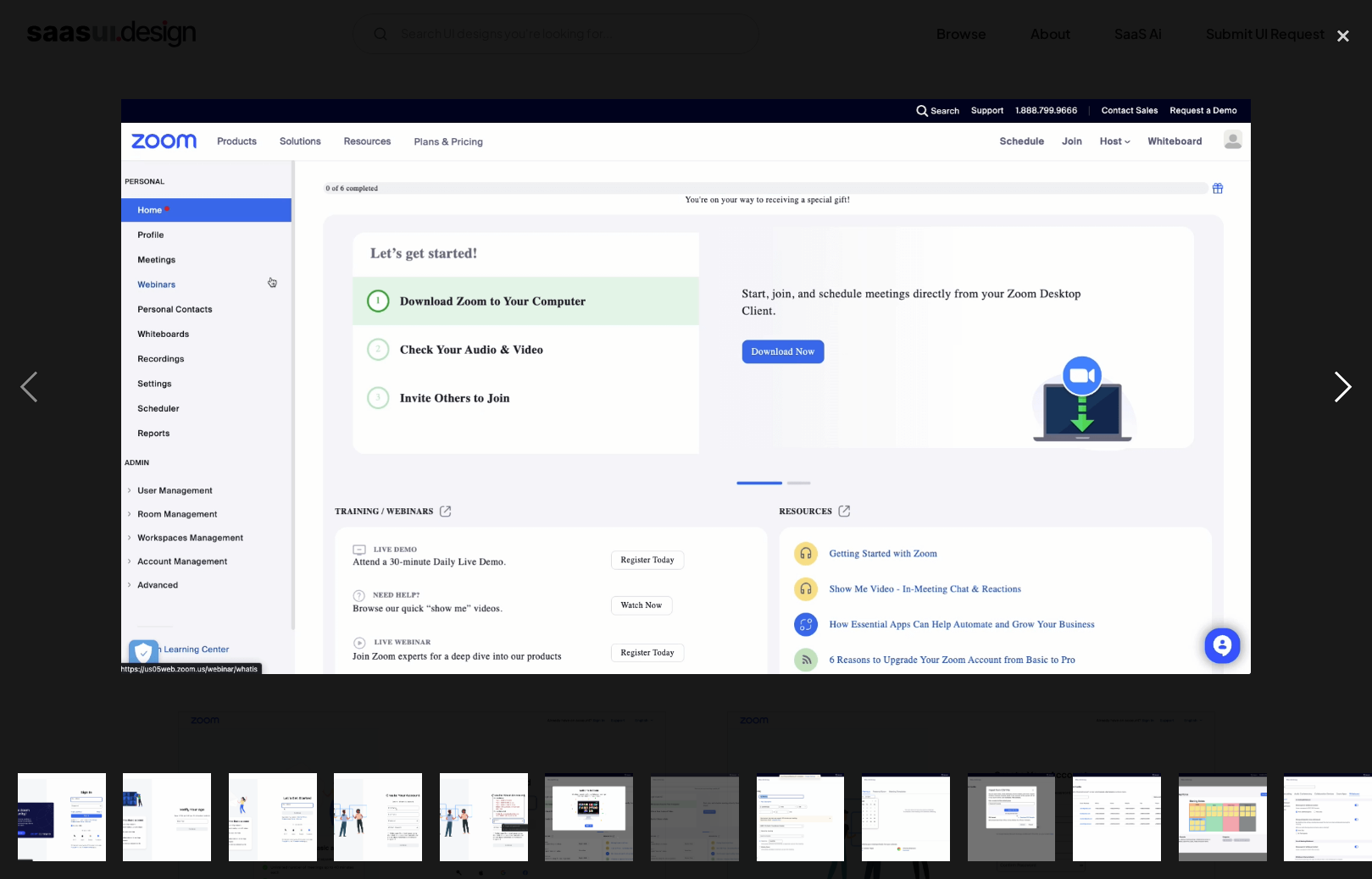
click at [1344, 399] on div "next image" at bounding box center [1343, 387] width 58 height 738
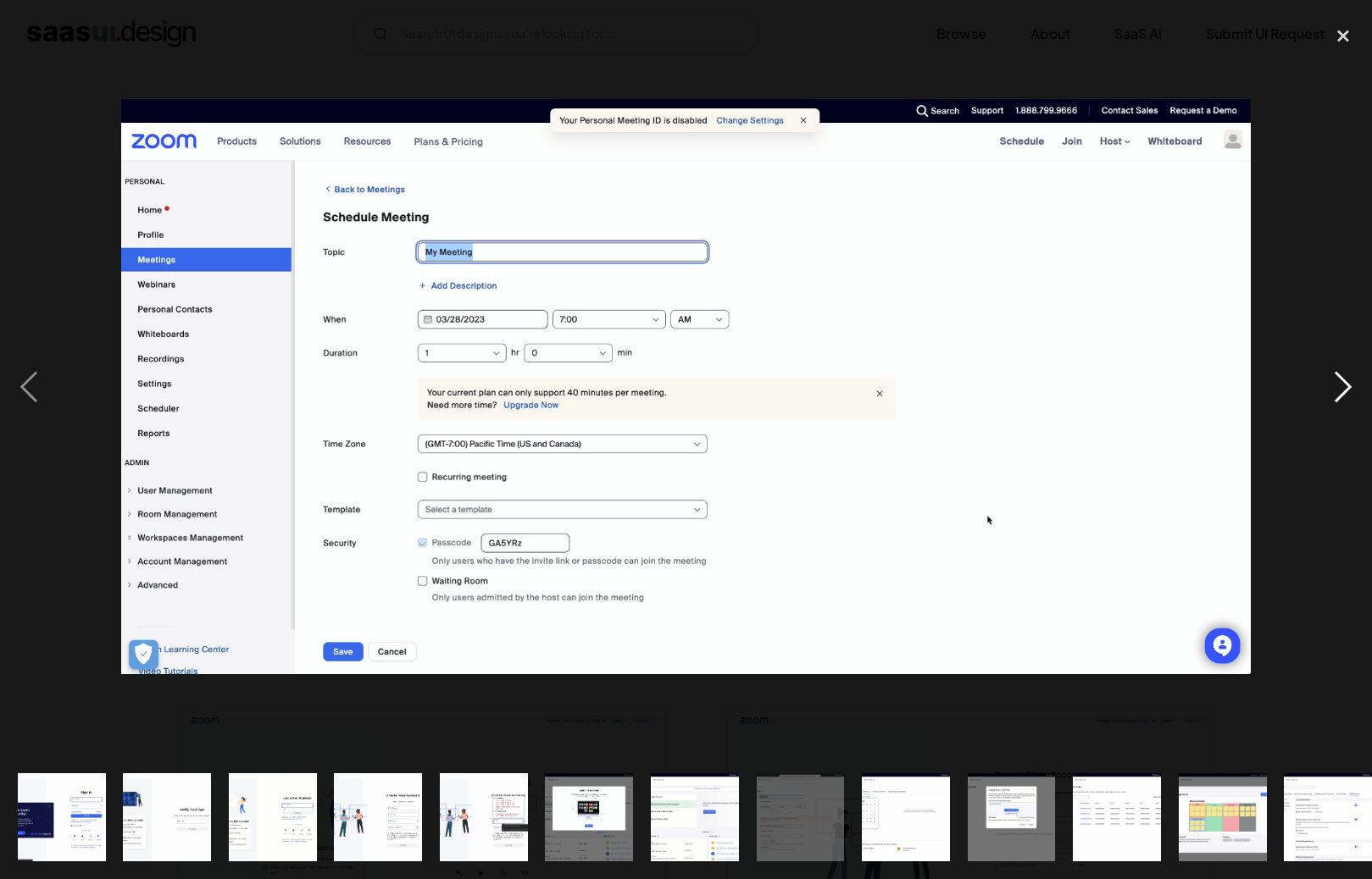
click at [1344, 399] on div "next image" at bounding box center [1343, 387] width 58 height 738
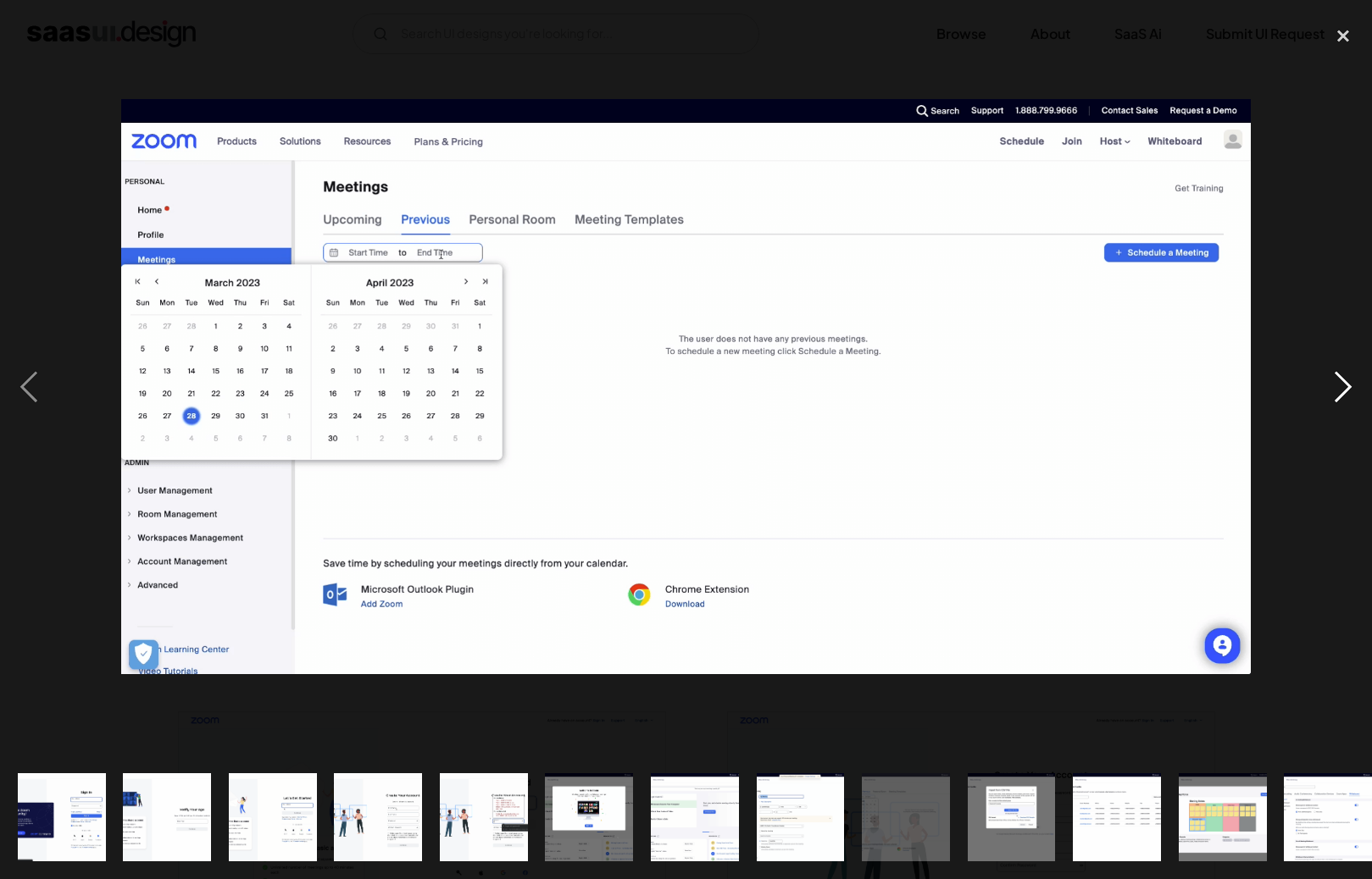
click at [1344, 399] on div "next image" at bounding box center [1343, 387] width 58 height 738
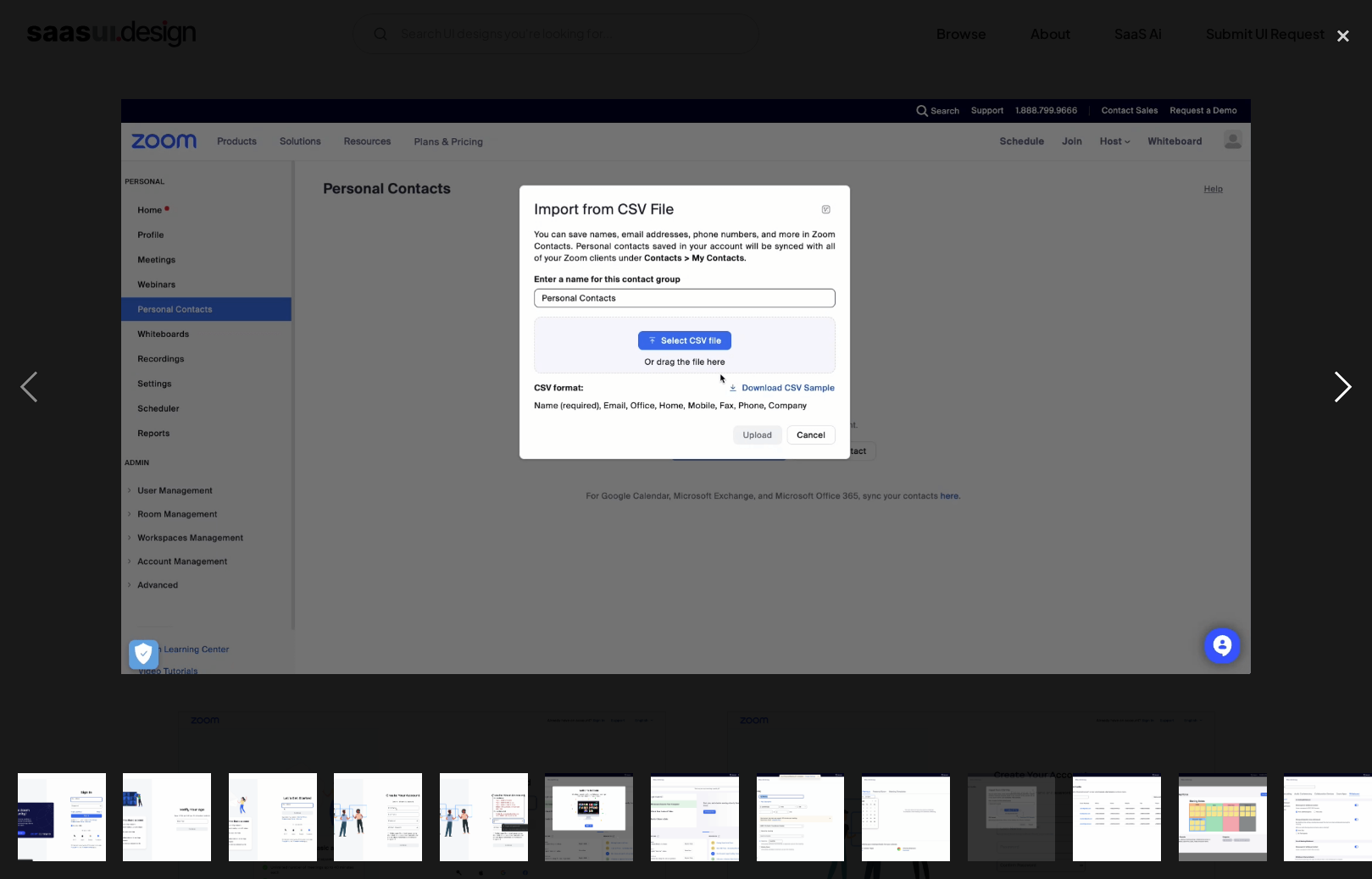
click at [1344, 399] on div "next image" at bounding box center [1343, 387] width 58 height 738
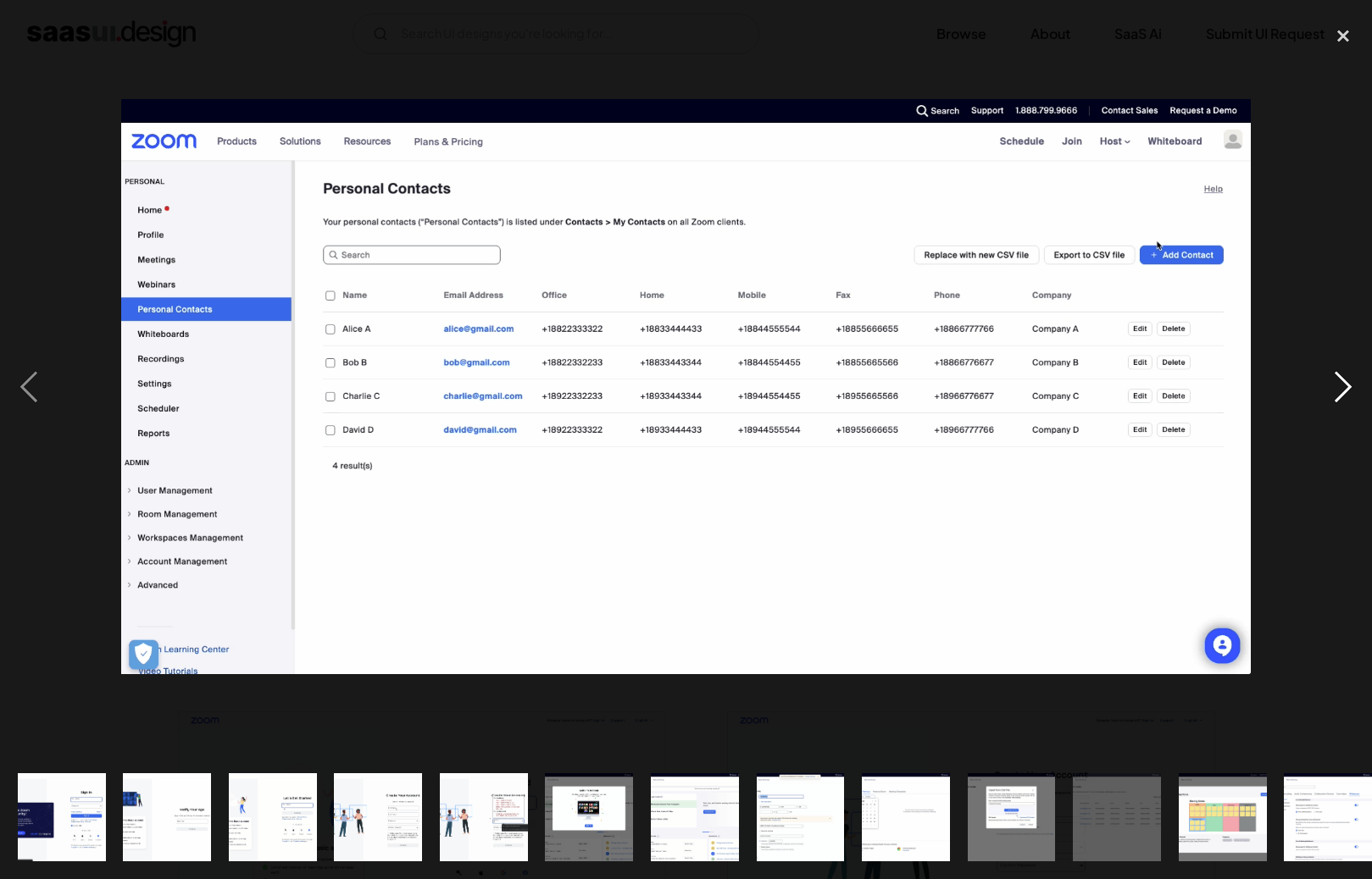
click at [1344, 399] on div "next image" at bounding box center [1343, 387] width 58 height 738
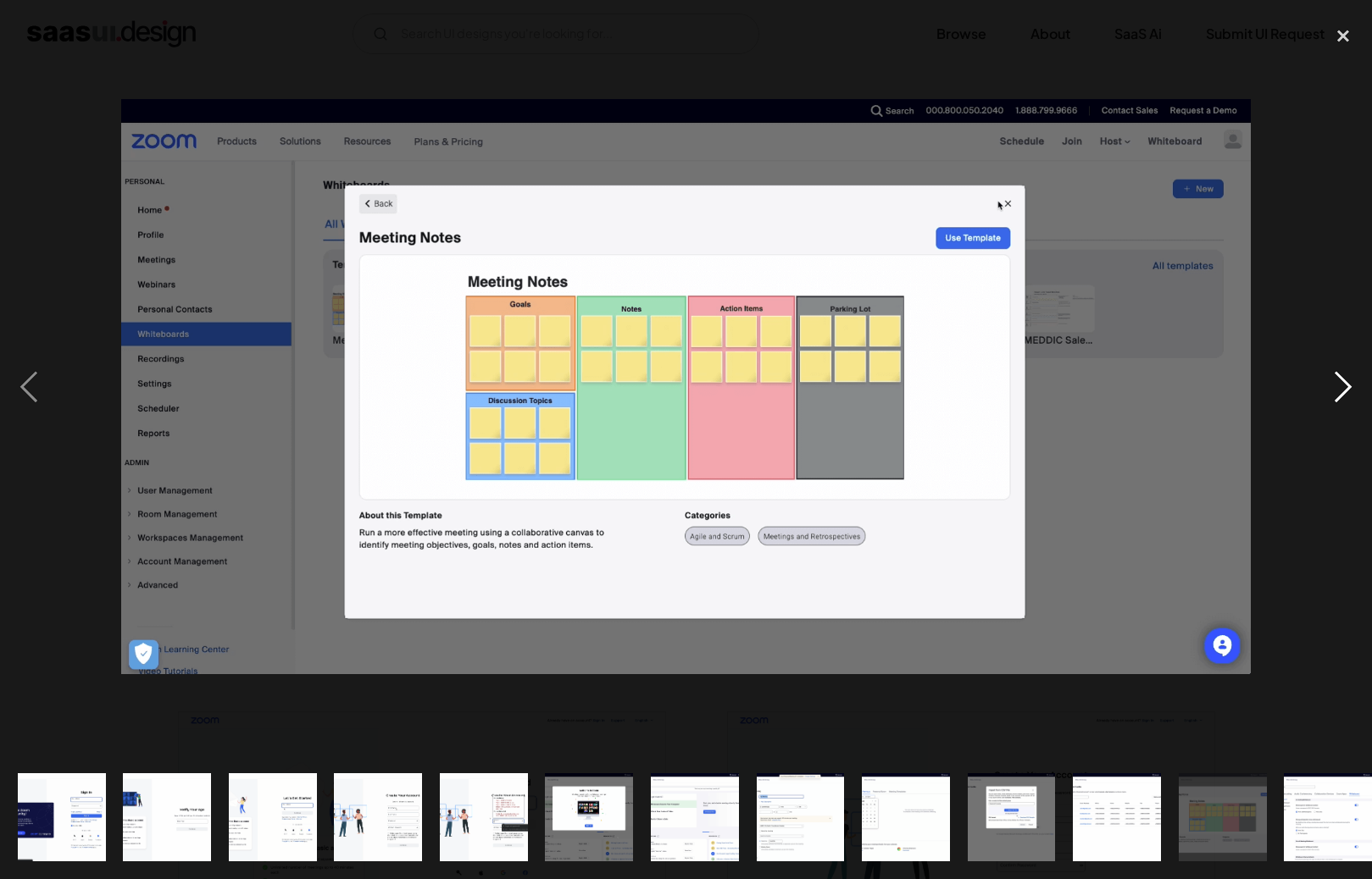
click at [1344, 399] on div "next image" at bounding box center [1343, 387] width 58 height 738
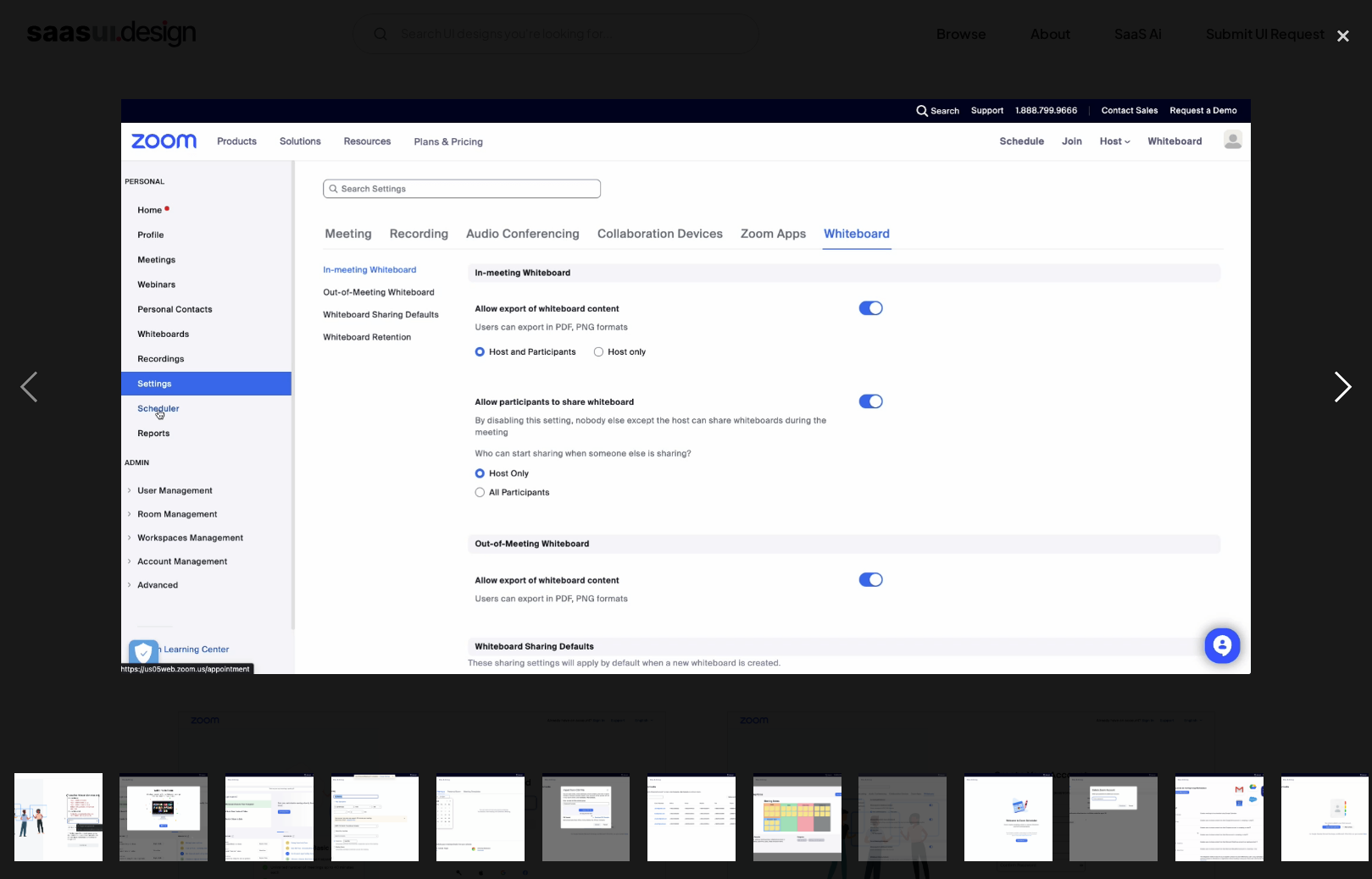
scroll to position [0, 545]
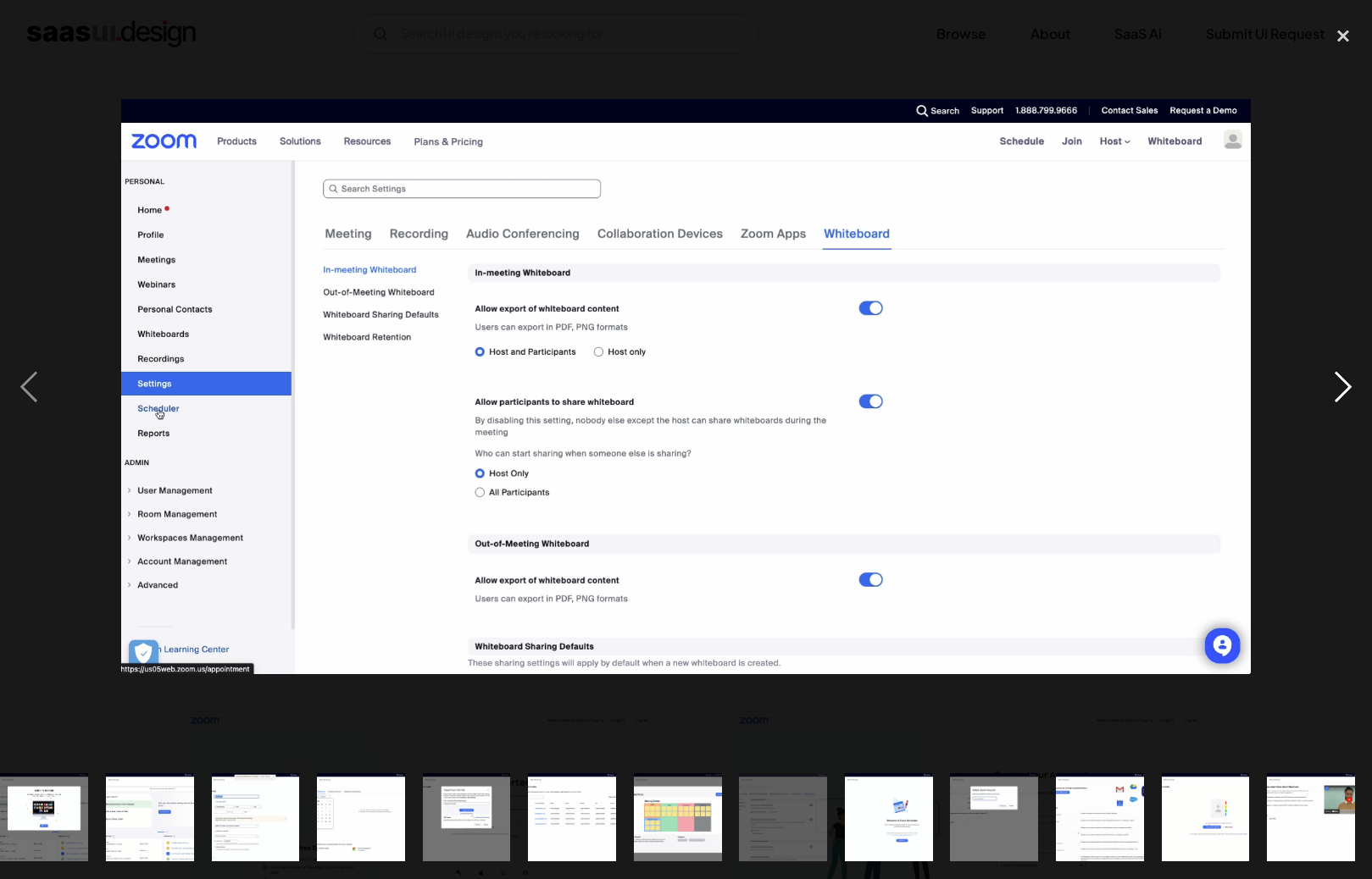
click at [1344, 399] on div "next image" at bounding box center [1343, 387] width 58 height 738
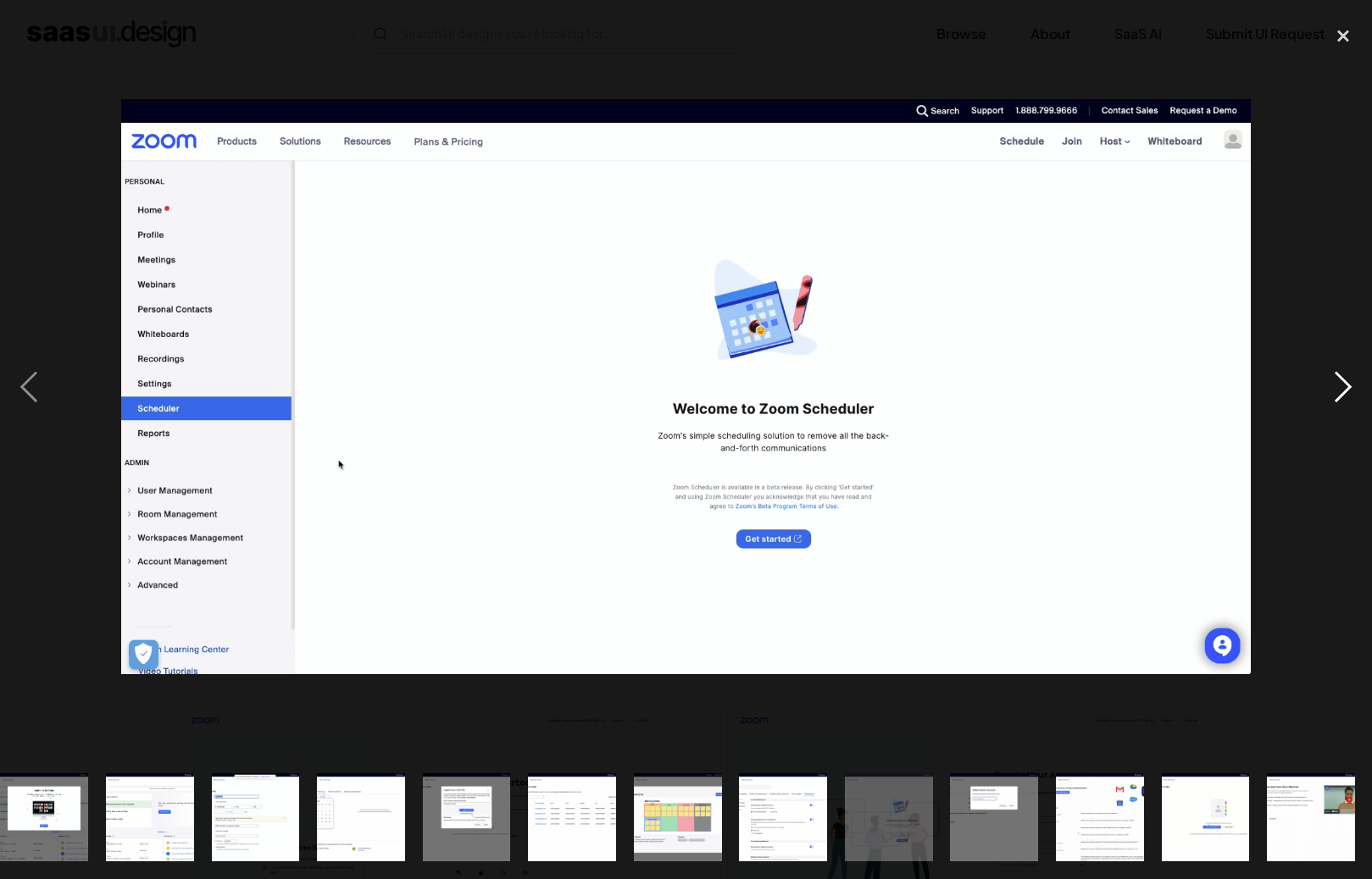
click at [1344, 399] on div "next image" at bounding box center [1343, 387] width 58 height 738
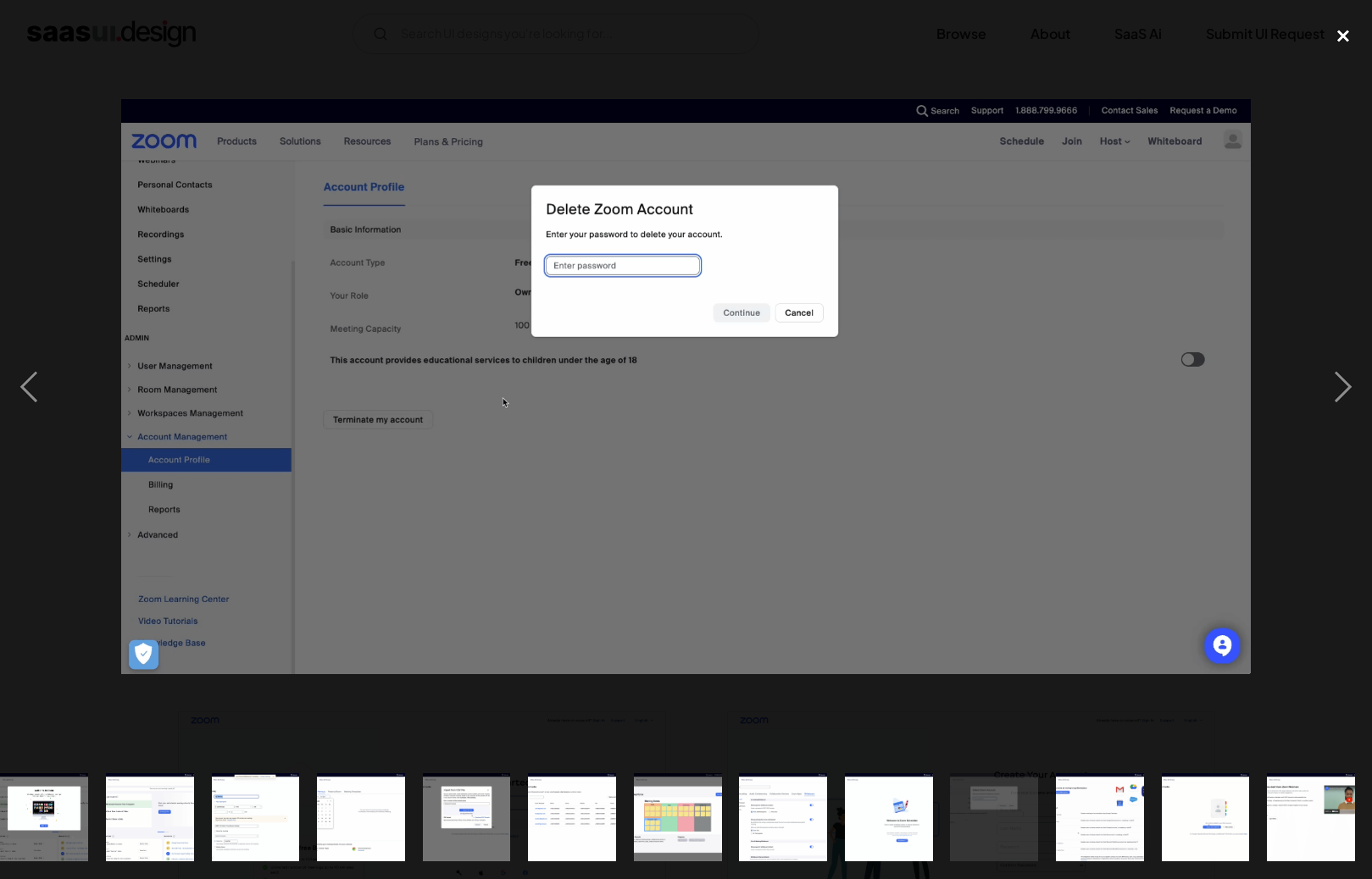
click at [1340, 31] on div "close lightbox" at bounding box center [1343, 36] width 58 height 38
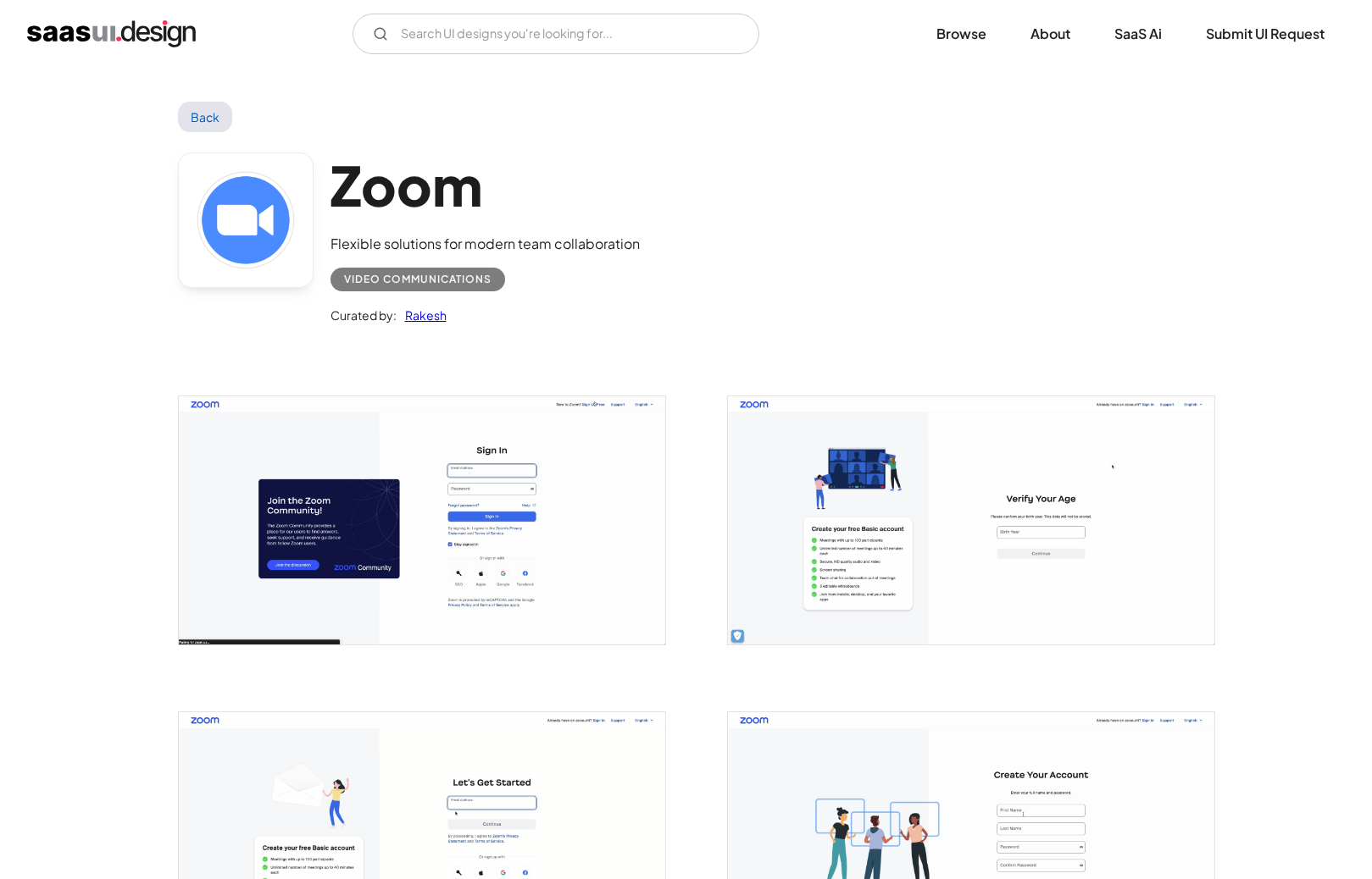
scroll to position [0, 0]
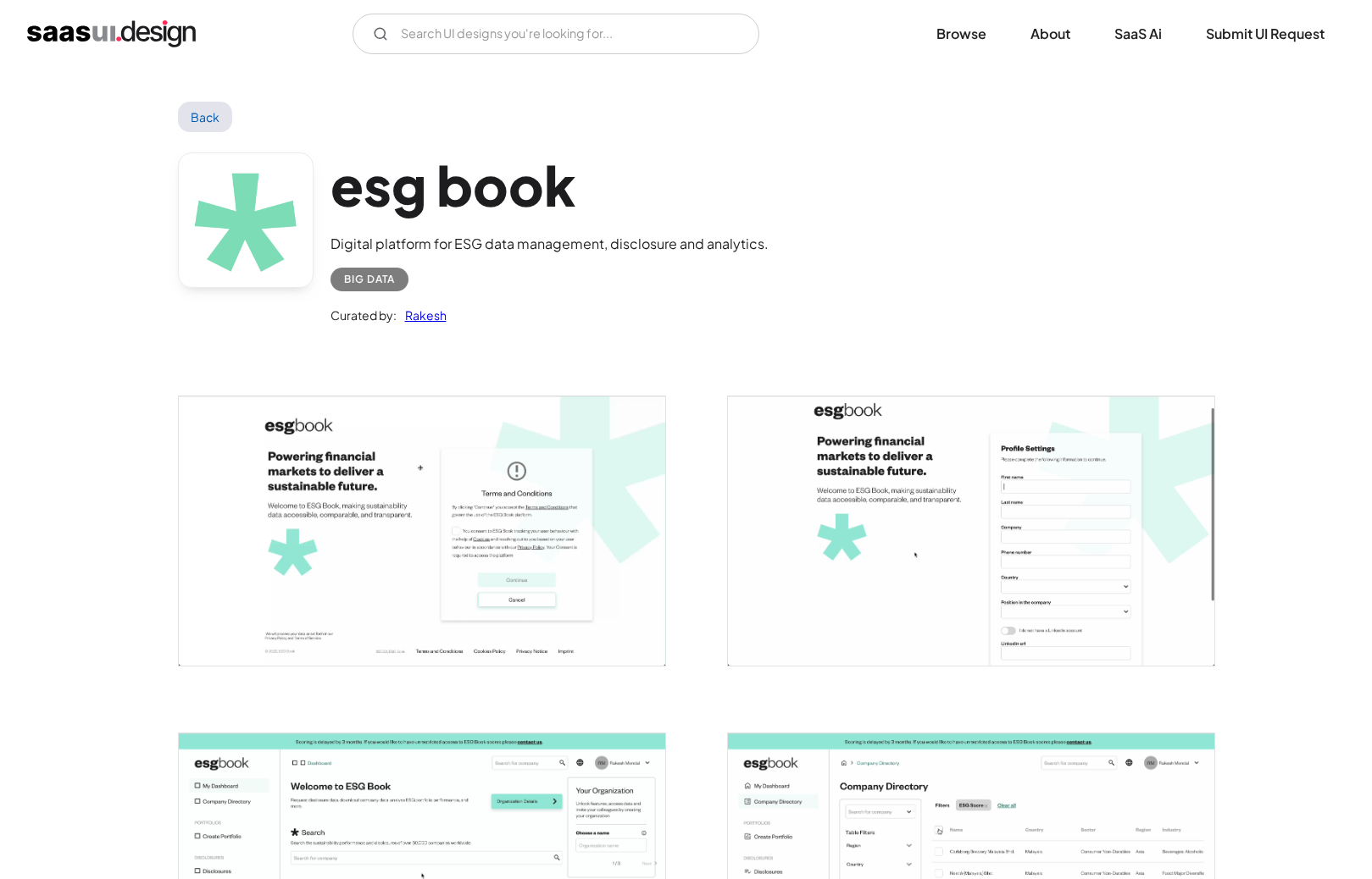
click at [508, 508] on img "open lightbox" at bounding box center [422, 531] width 486 height 269
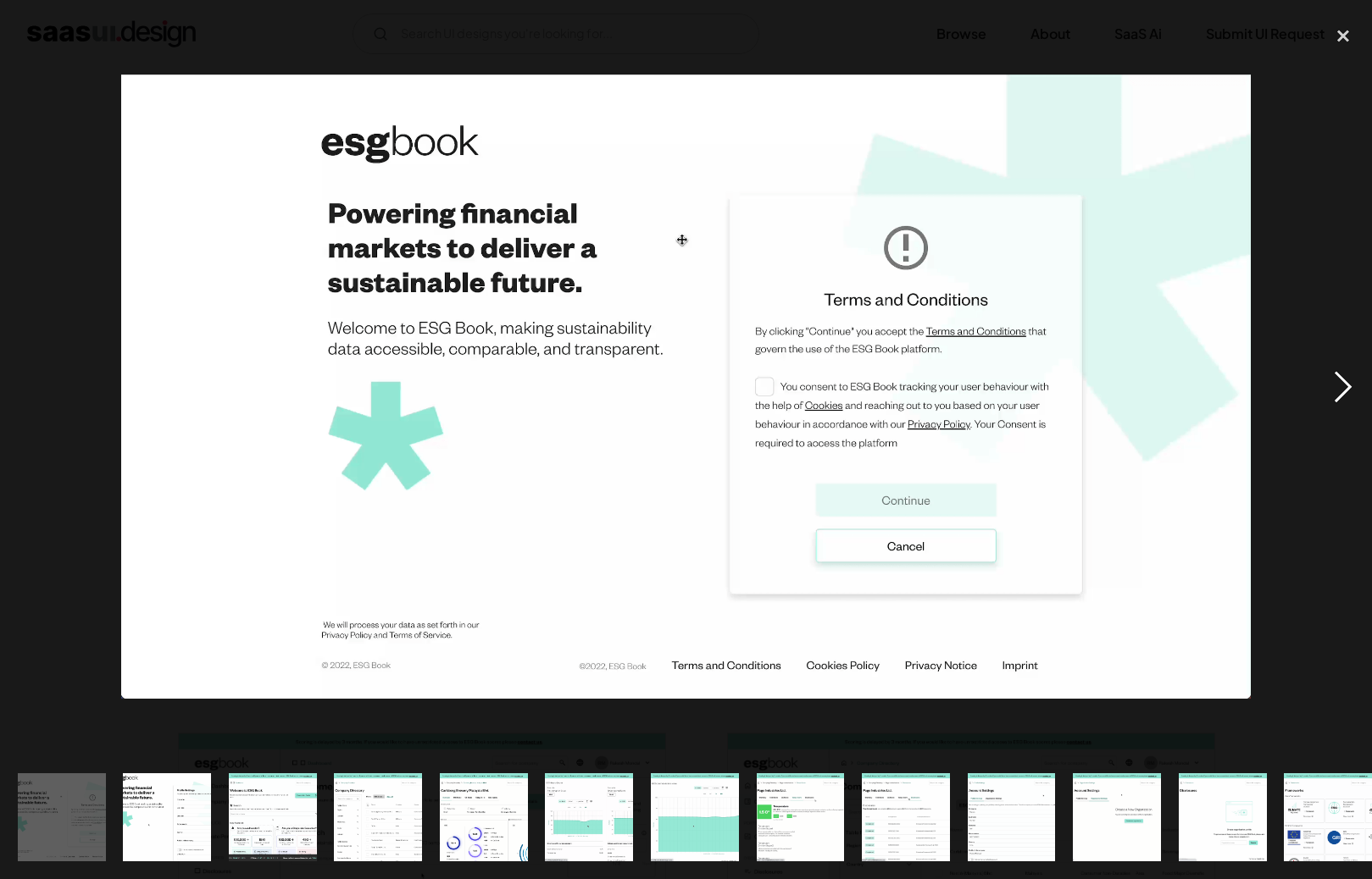
click at [1344, 386] on div "next image" at bounding box center [1343, 387] width 58 height 738
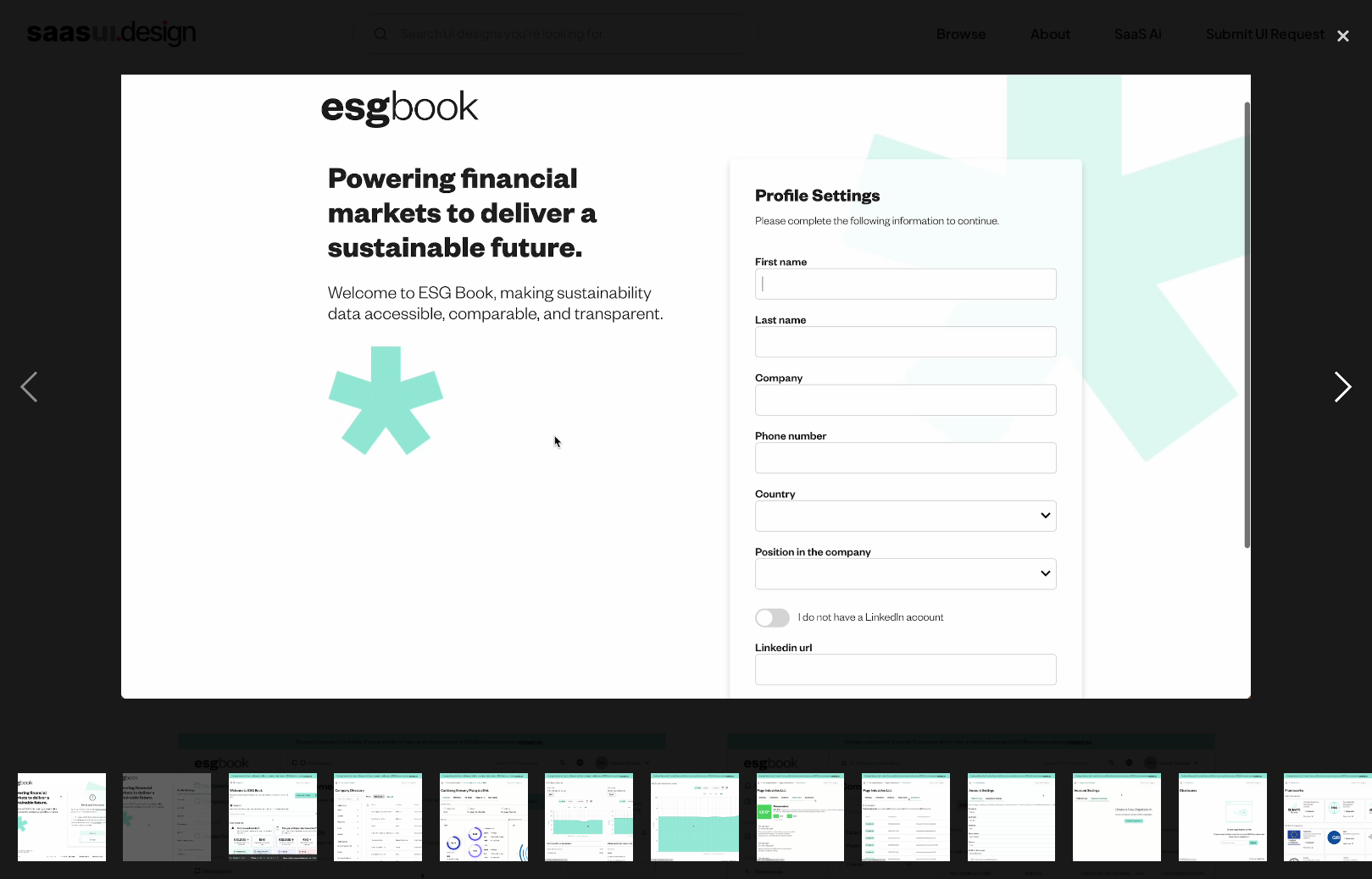
click at [1344, 386] on div "next image" at bounding box center [1343, 387] width 58 height 738
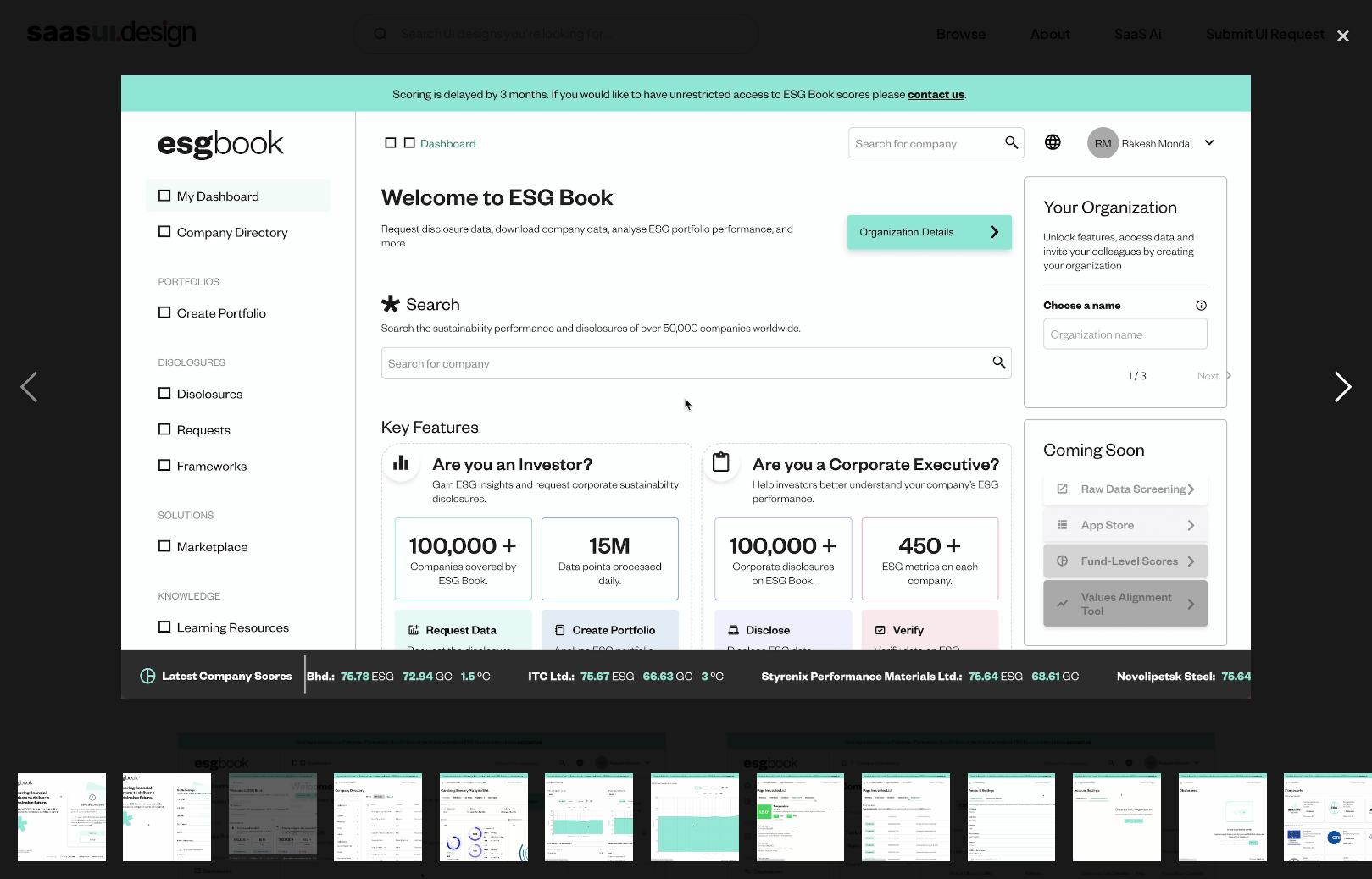
click at [1344, 386] on div "next image" at bounding box center [1343, 387] width 58 height 738
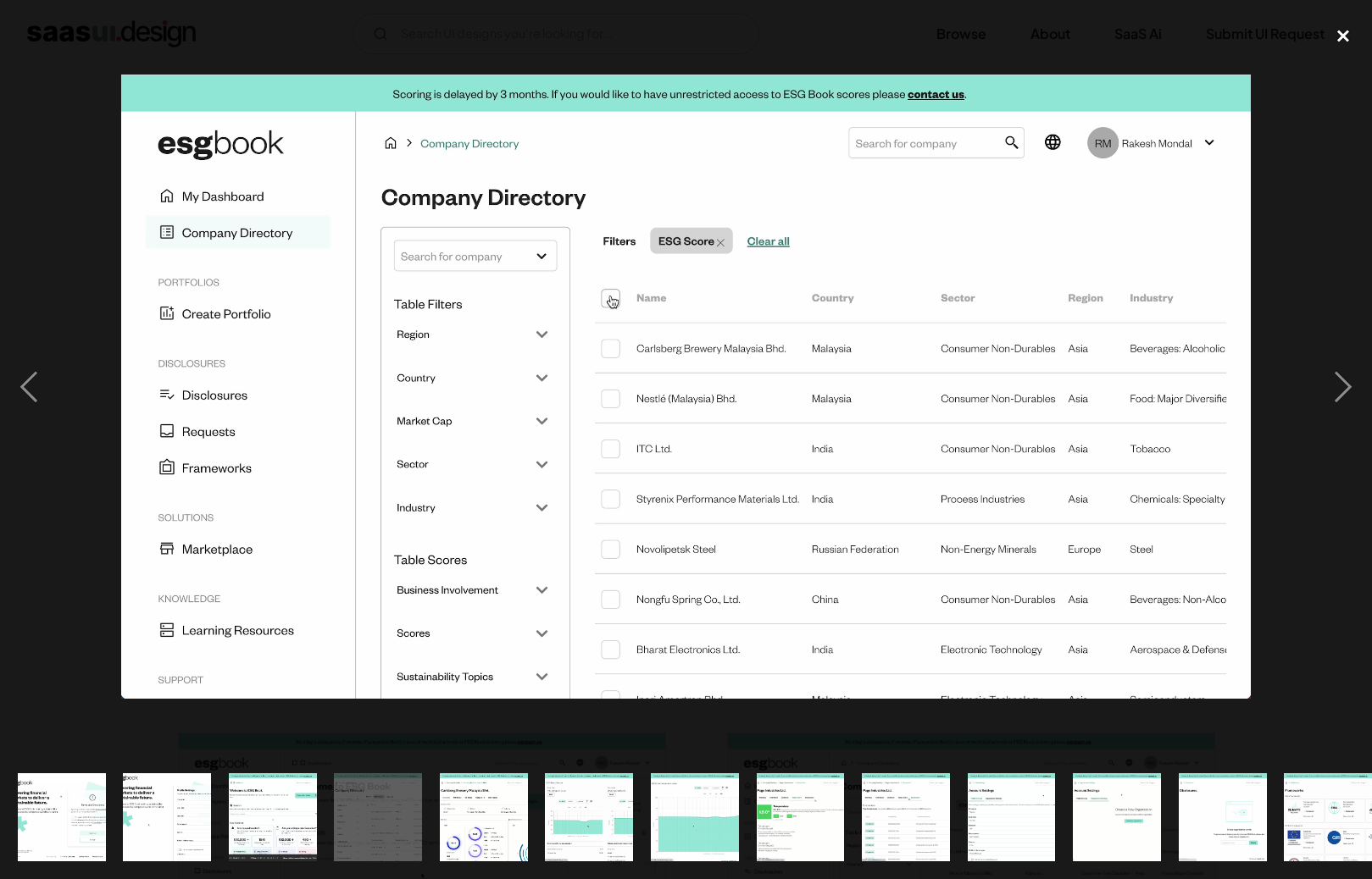
click at [1349, 32] on div "close lightbox" at bounding box center [1343, 36] width 58 height 38
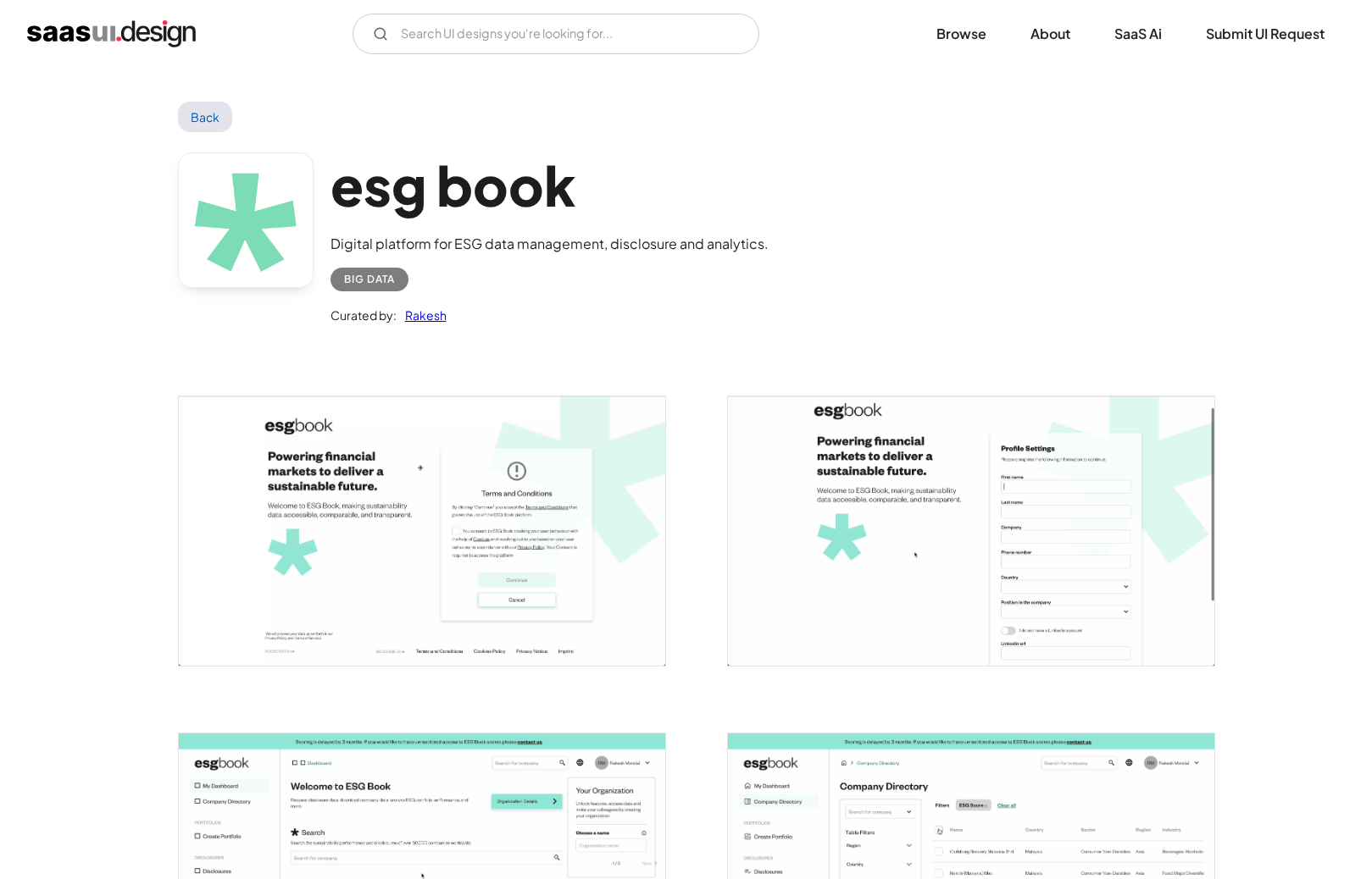
click at [131, 33] on img "home" at bounding box center [111, 34] width 168 height 28
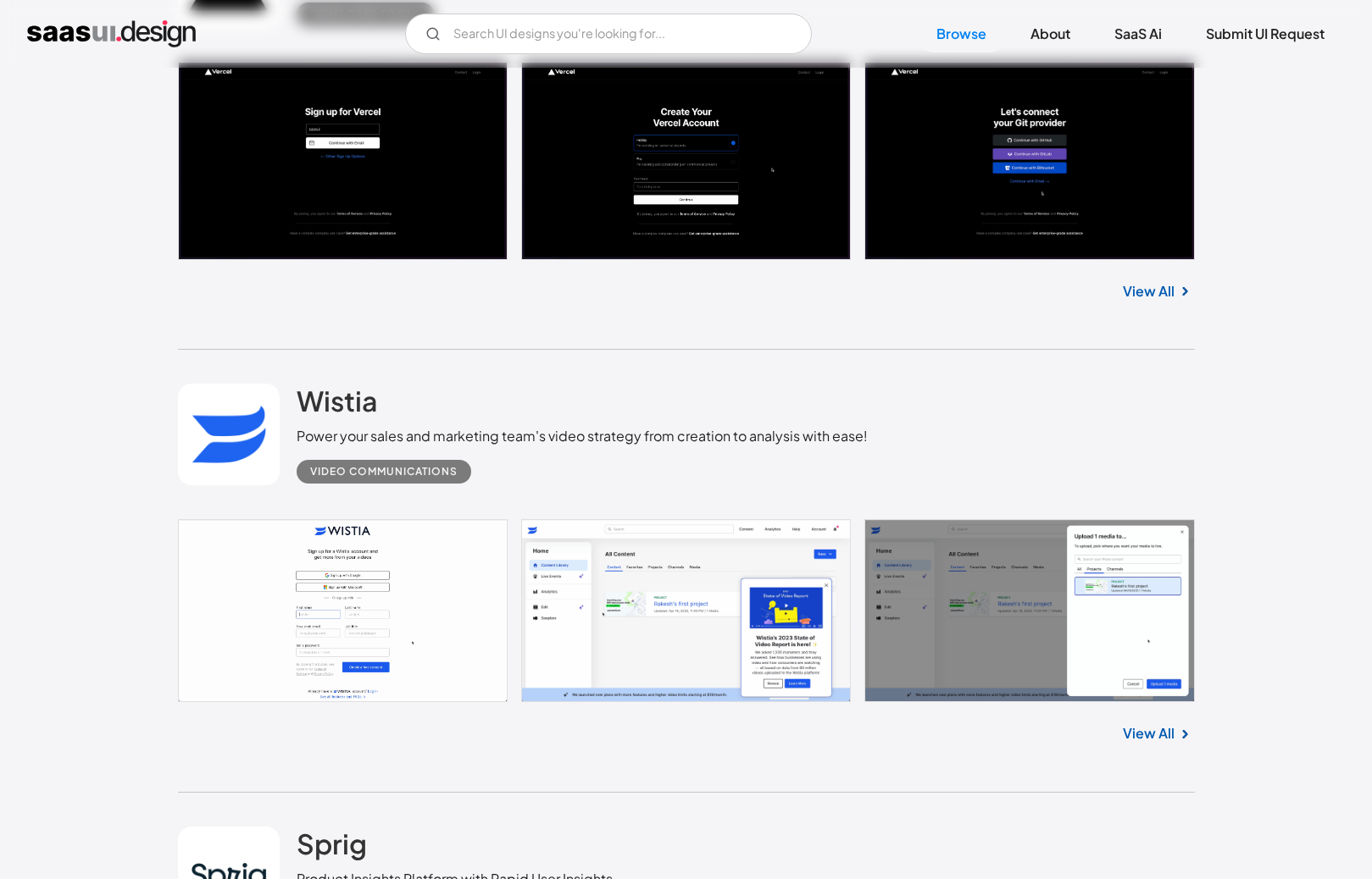
scroll to position [21162, 0]
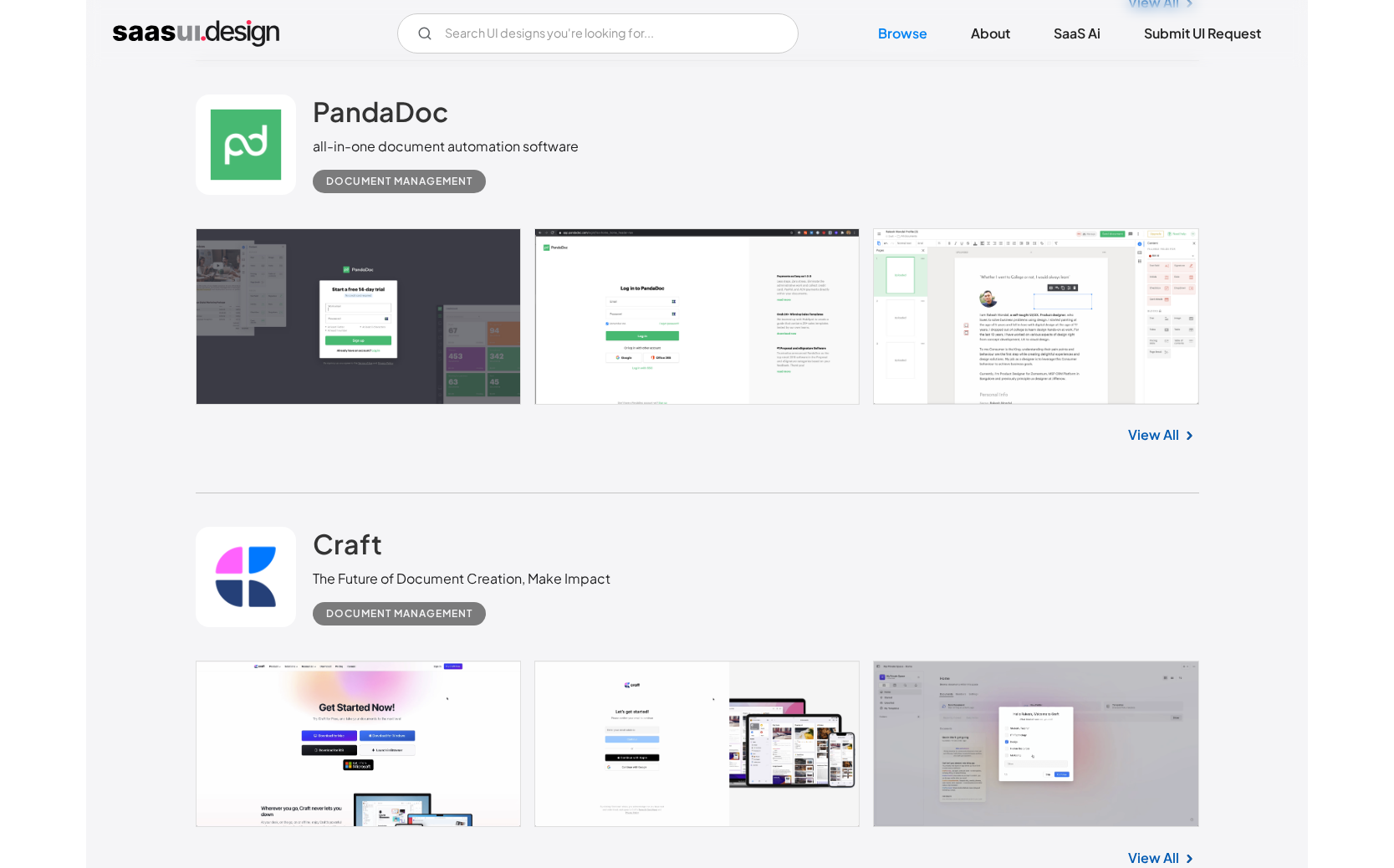
scroll to position [19141, 0]
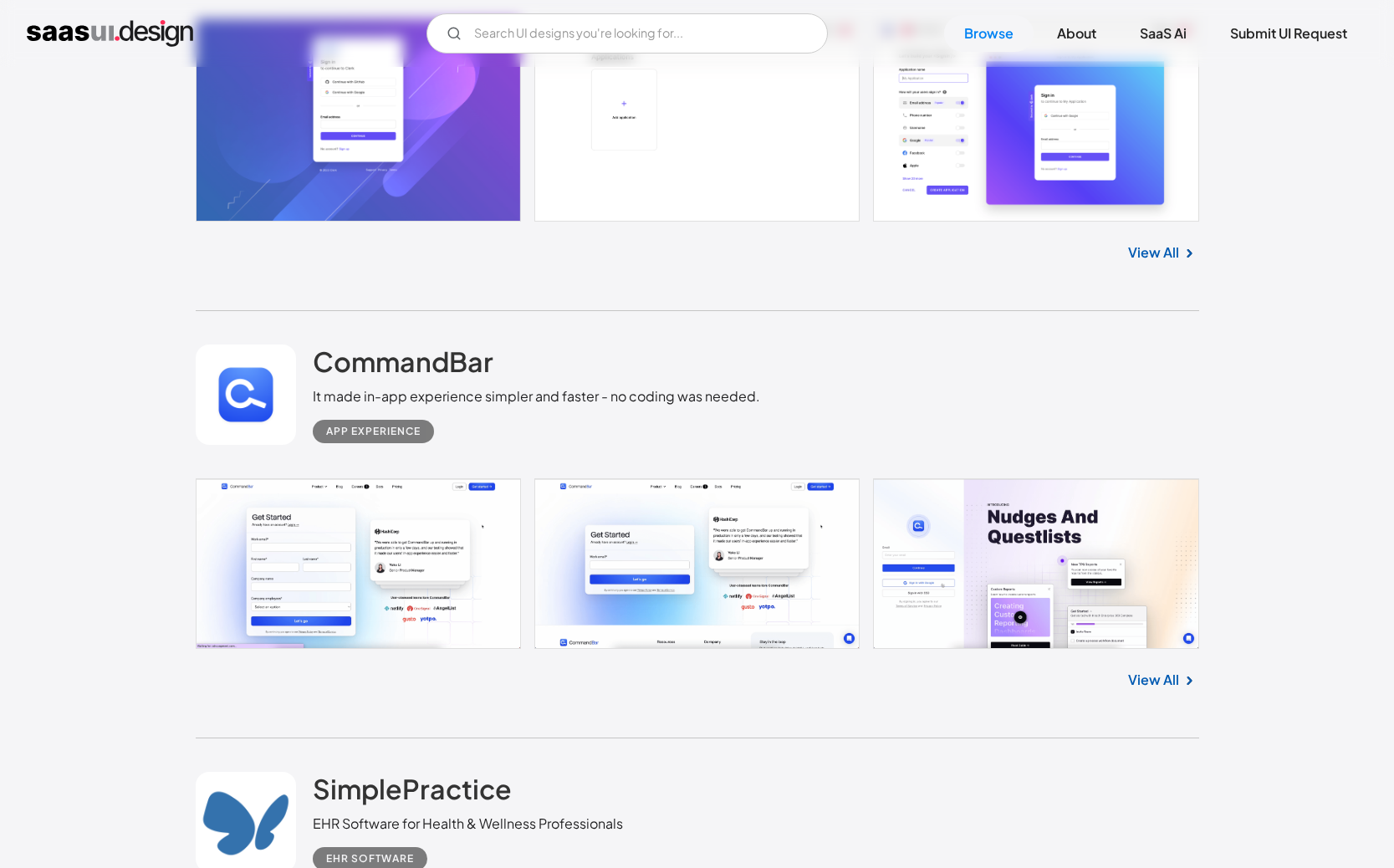
scroll to position [23297, 0]
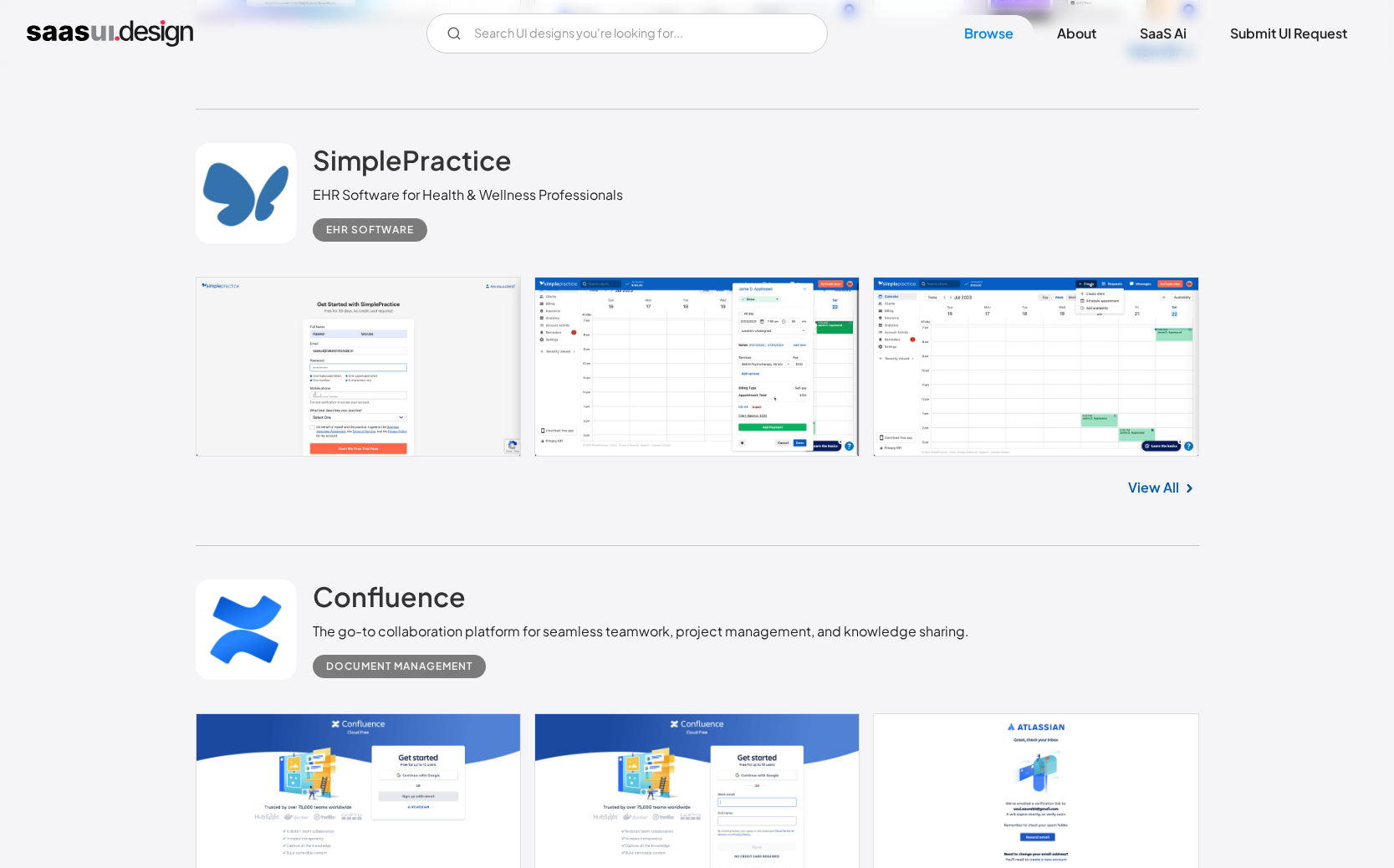
scroll to position [23928, 0]
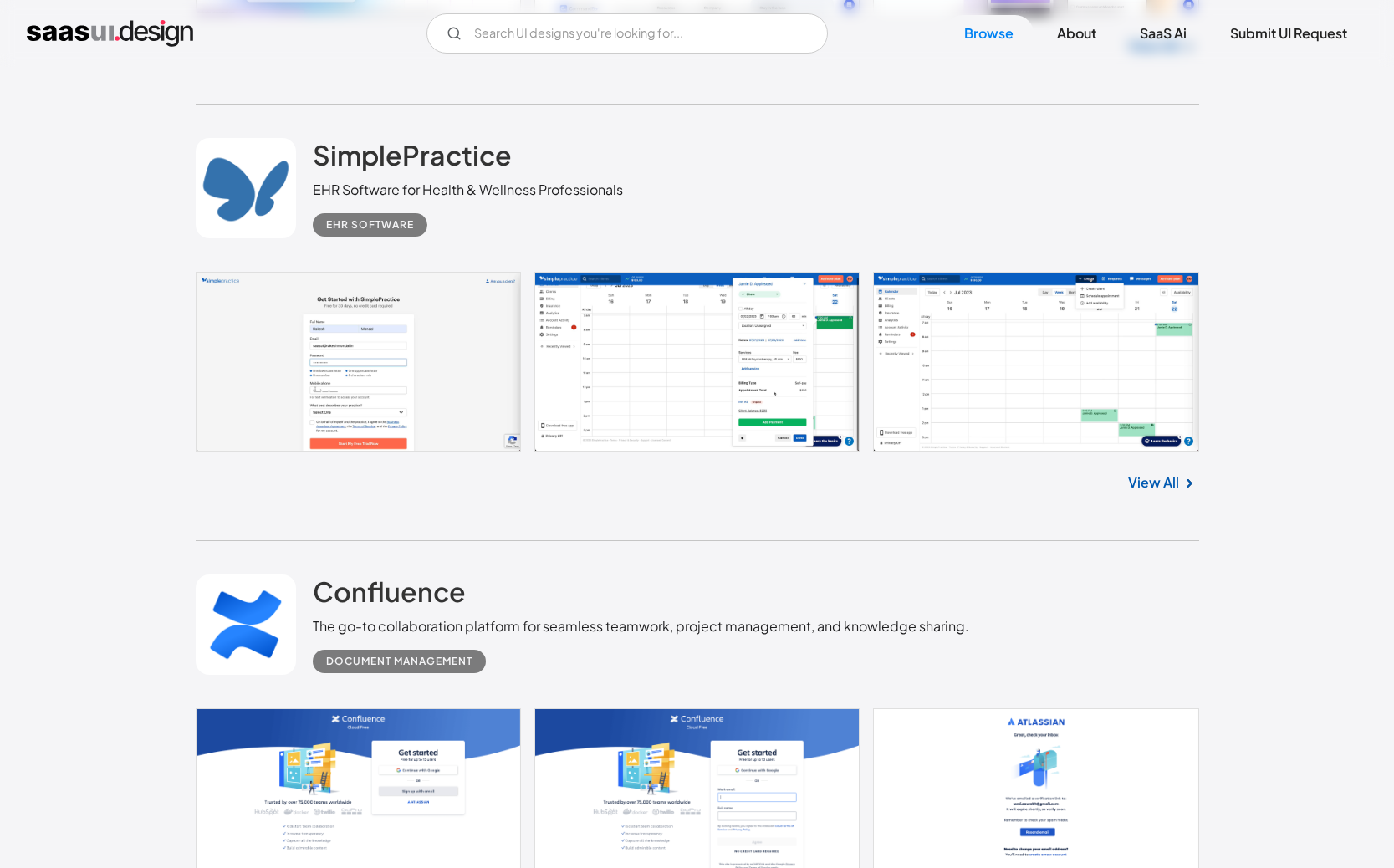
click at [327, 708] on link at bounding box center [697, 810] width 1004 height 204
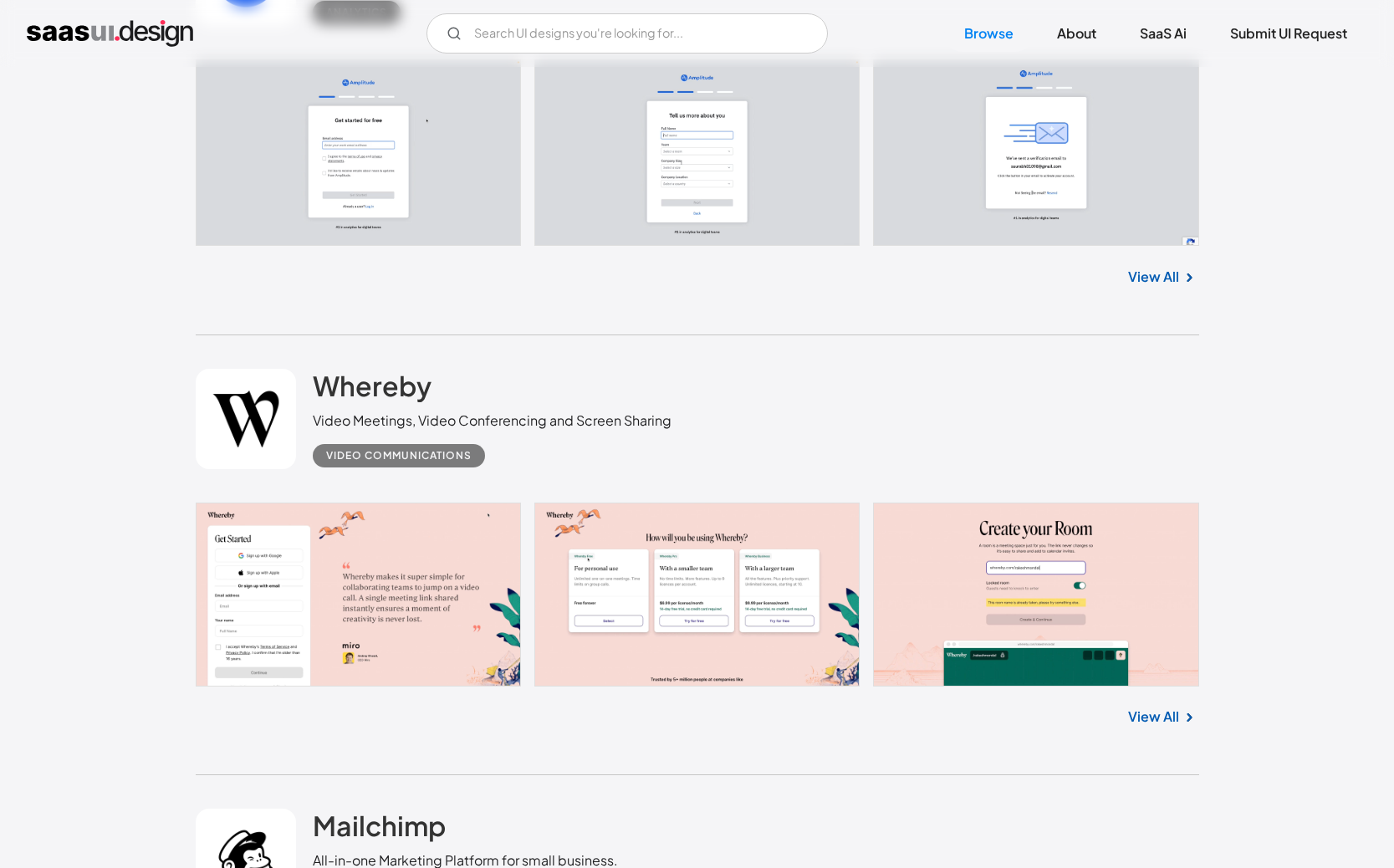
scroll to position [12144, 0]
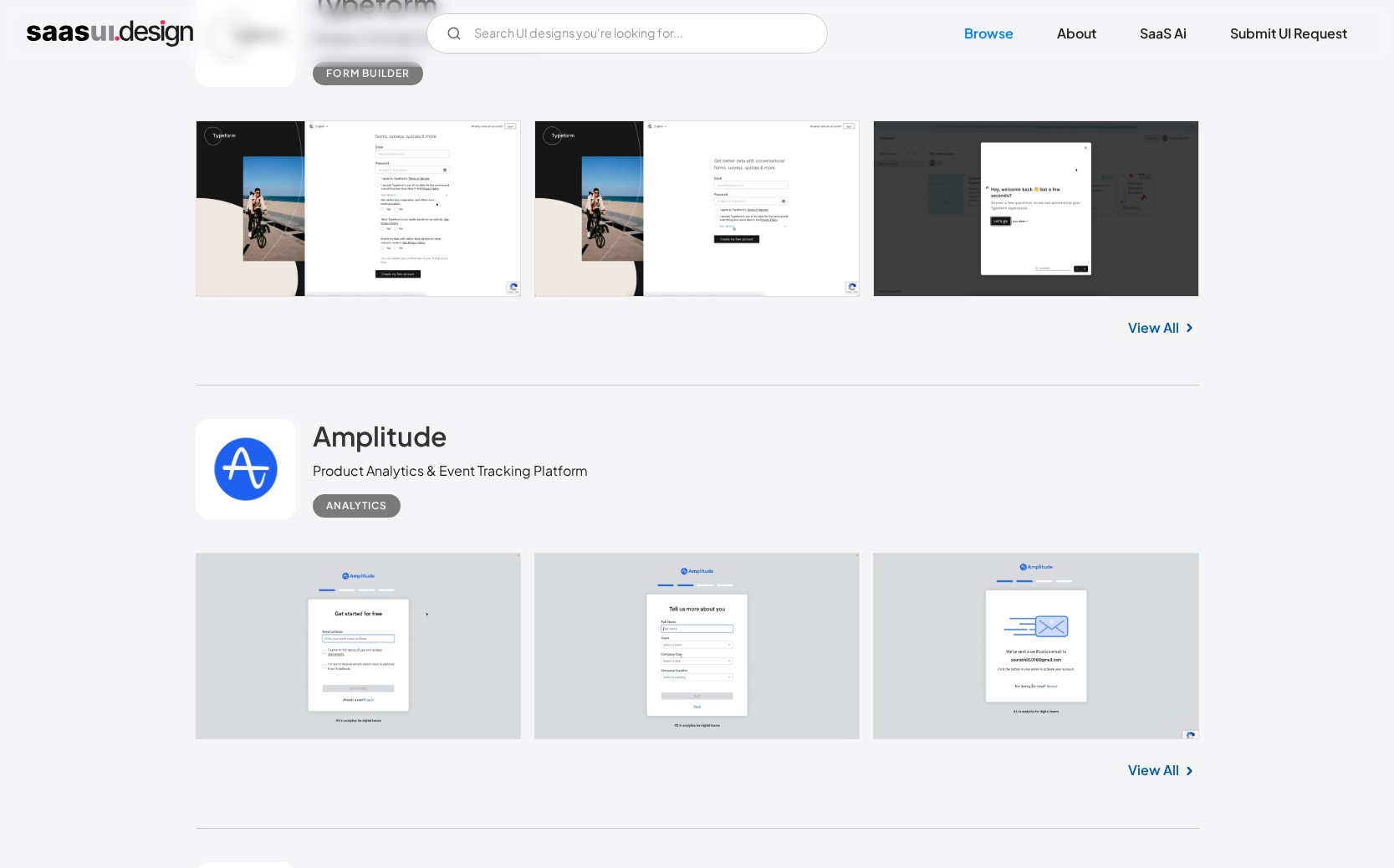
click at [110, 31] on img "home" at bounding box center [110, 34] width 166 height 27
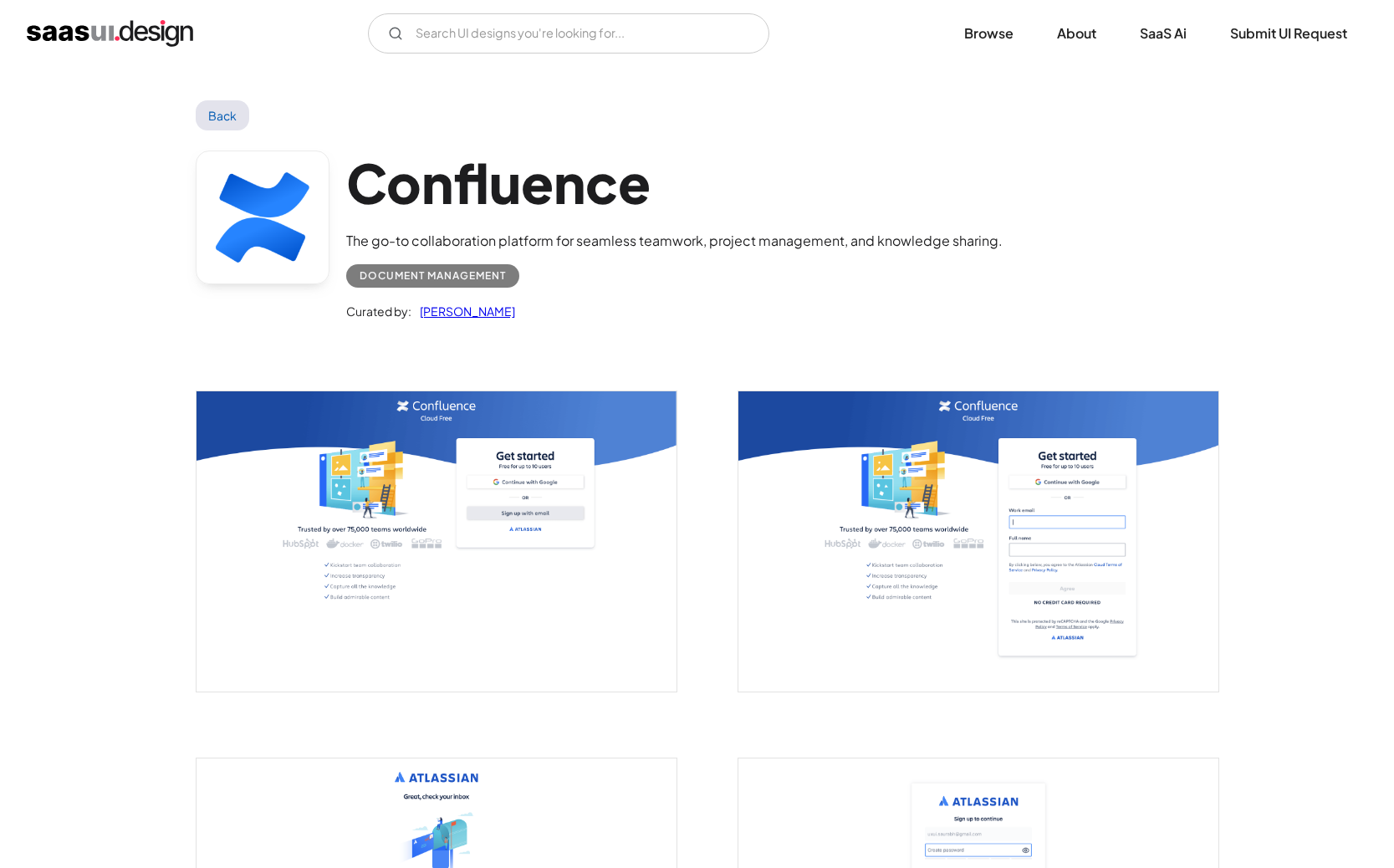
click at [379, 411] on img "open lightbox" at bounding box center [436, 541] width 480 height 300
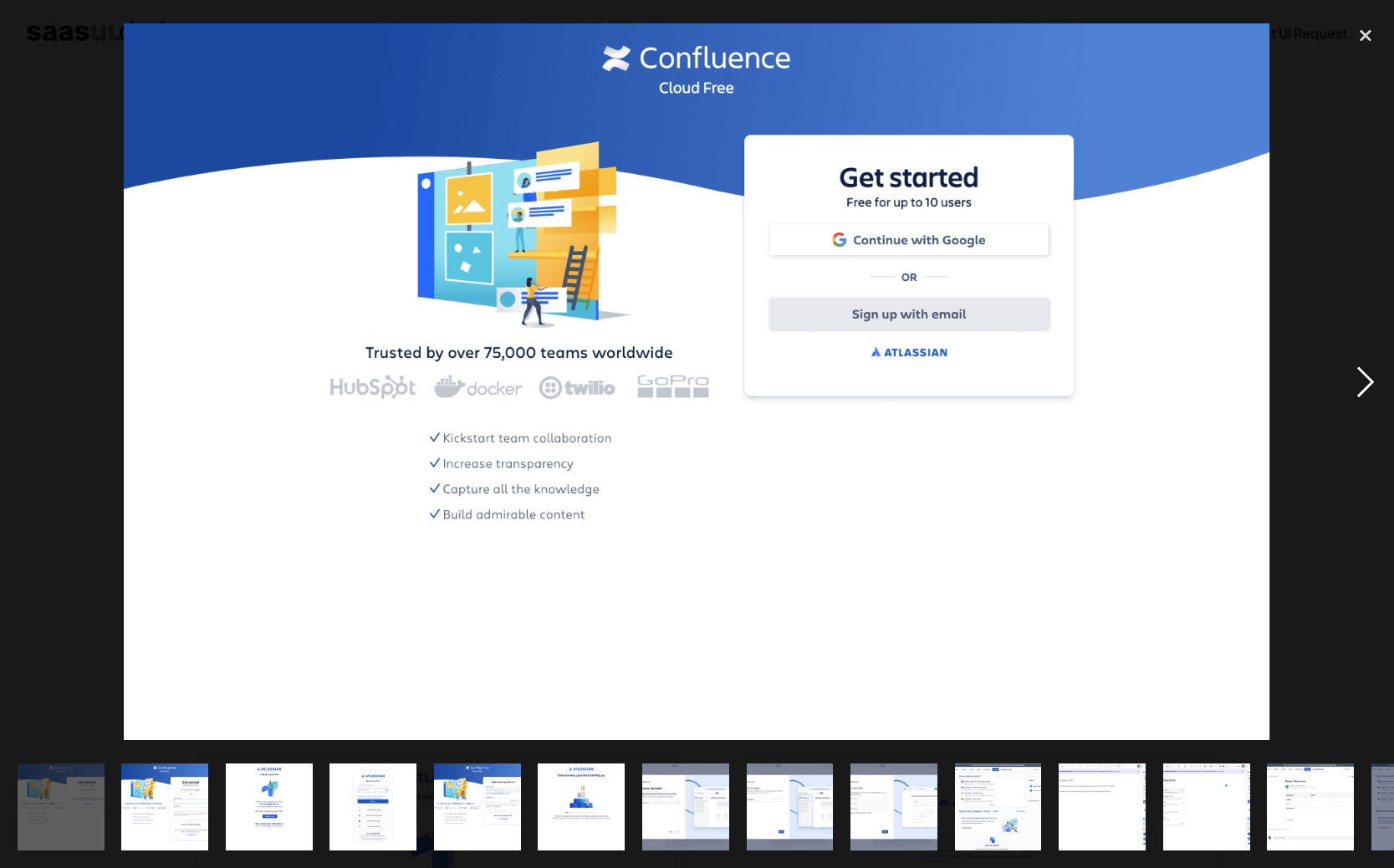
click at [1370, 385] on div "next image" at bounding box center [1365, 382] width 57 height 729
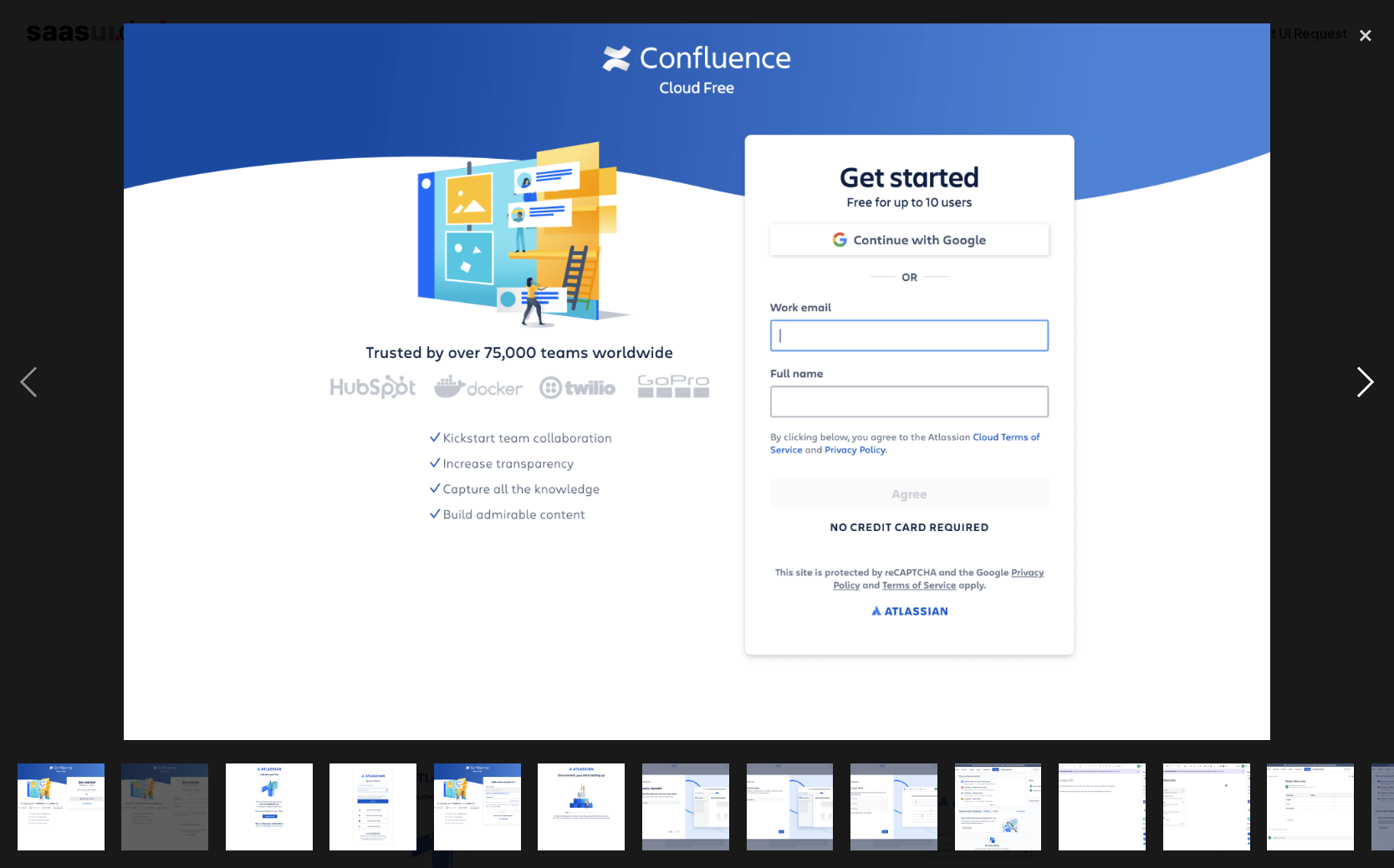
click at [1370, 385] on div "next image" at bounding box center [1365, 382] width 57 height 729
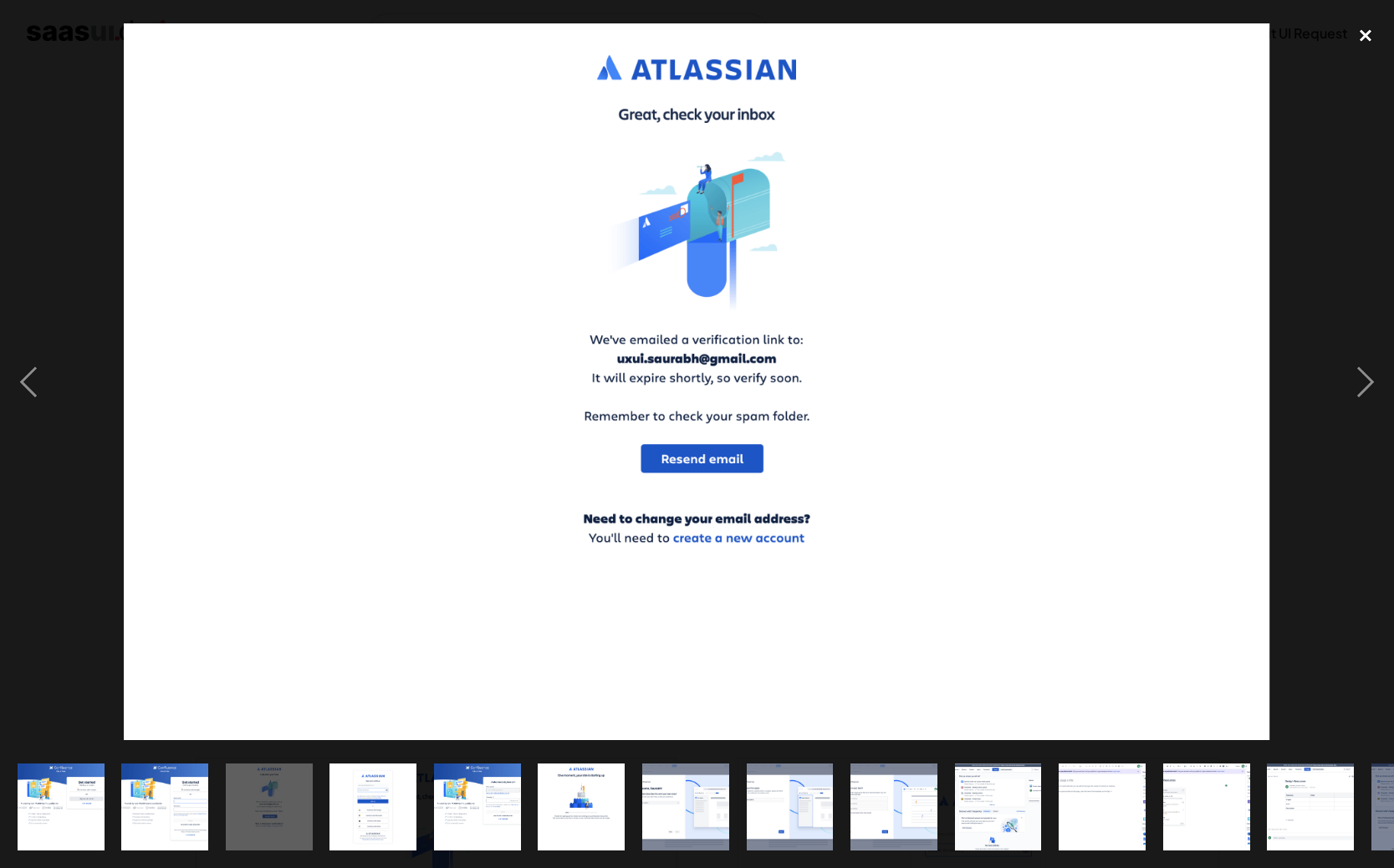
click at [1369, 30] on div "close lightbox" at bounding box center [1365, 35] width 57 height 37
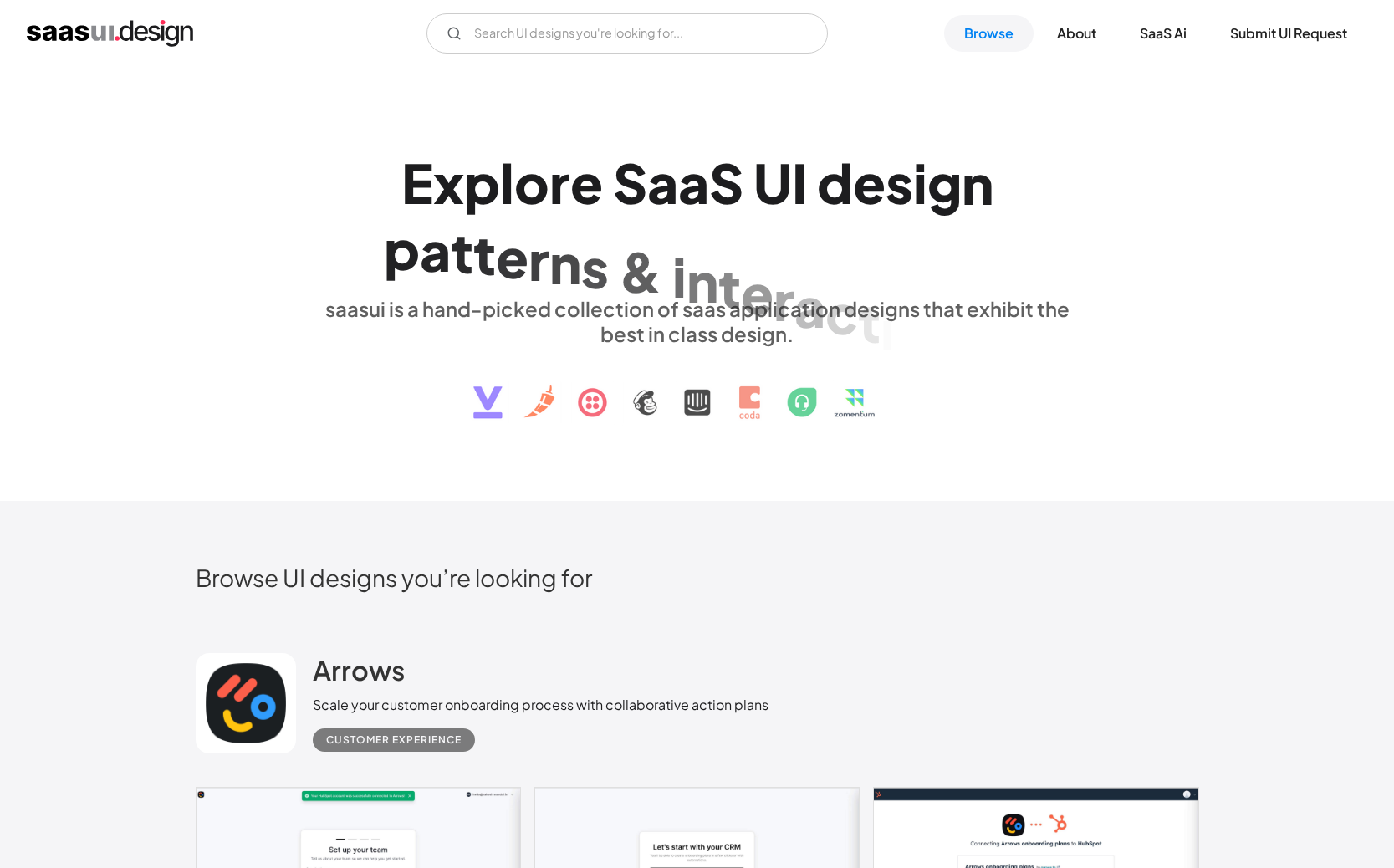
click at [719, 190] on div "S" at bounding box center [726, 182] width 34 height 64
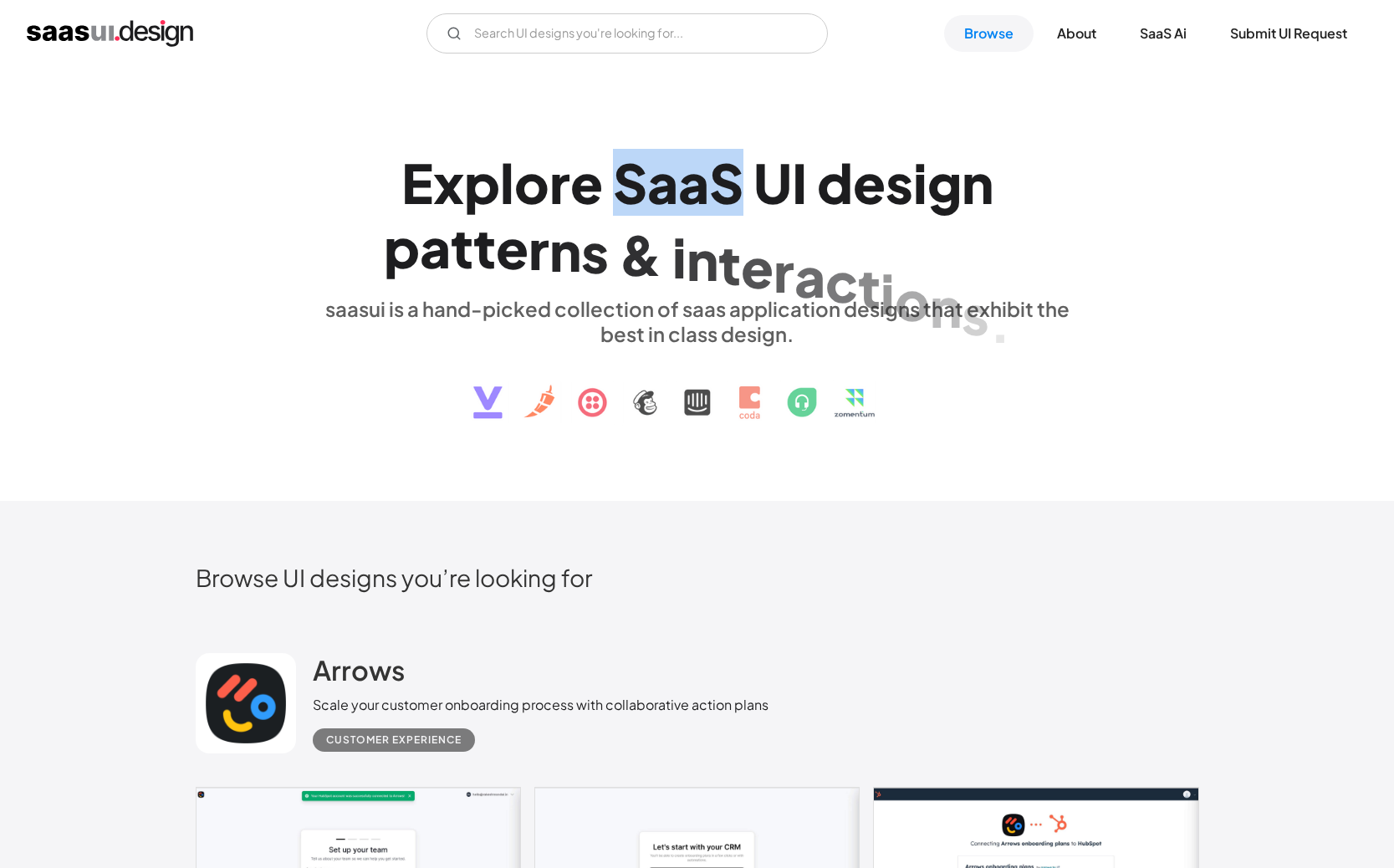
click at [719, 190] on div "S" at bounding box center [726, 182] width 34 height 64
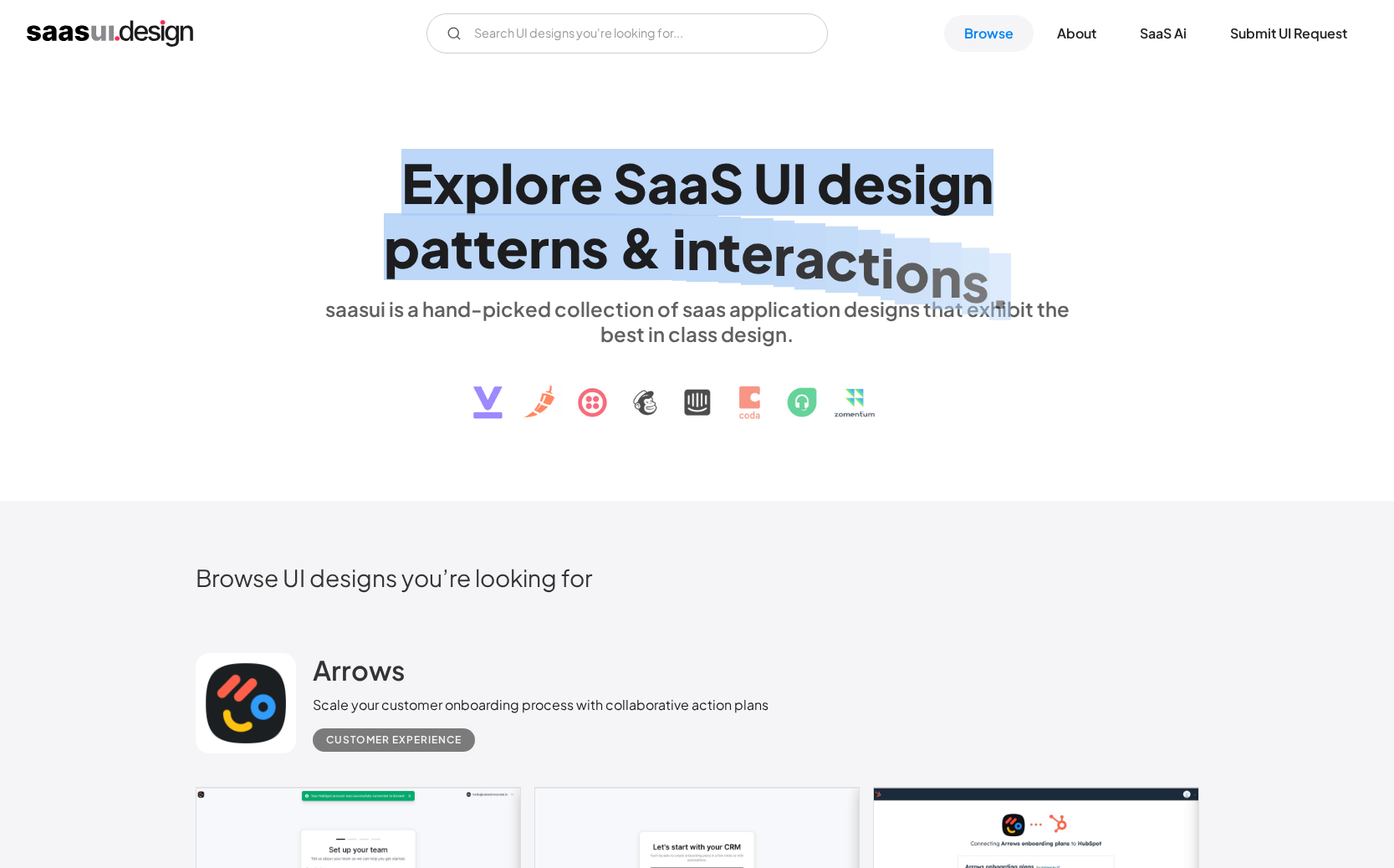
click at [719, 190] on div "S" at bounding box center [726, 182] width 34 height 64
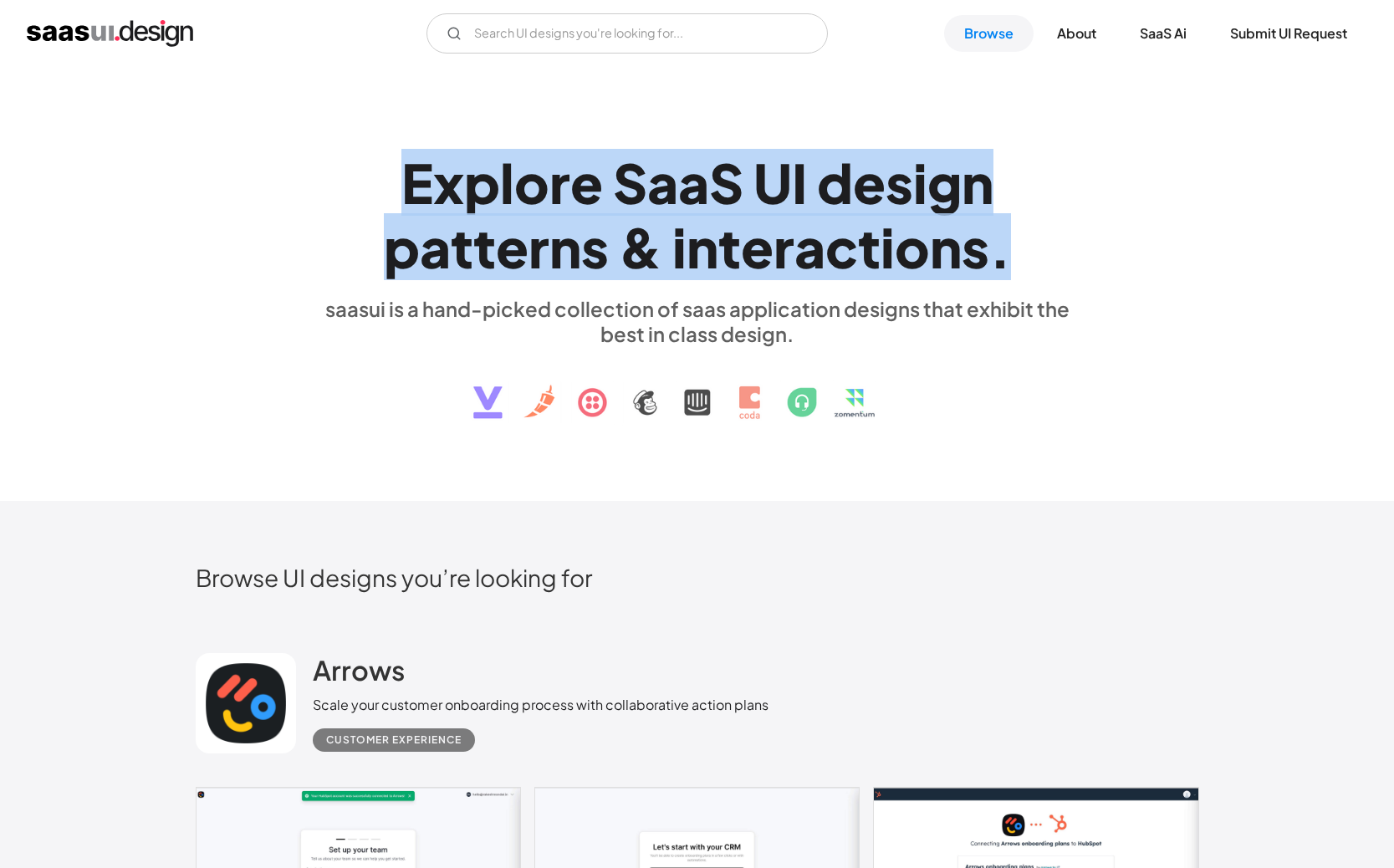
click at [414, 220] on div "p" at bounding box center [402, 247] width 36 height 64
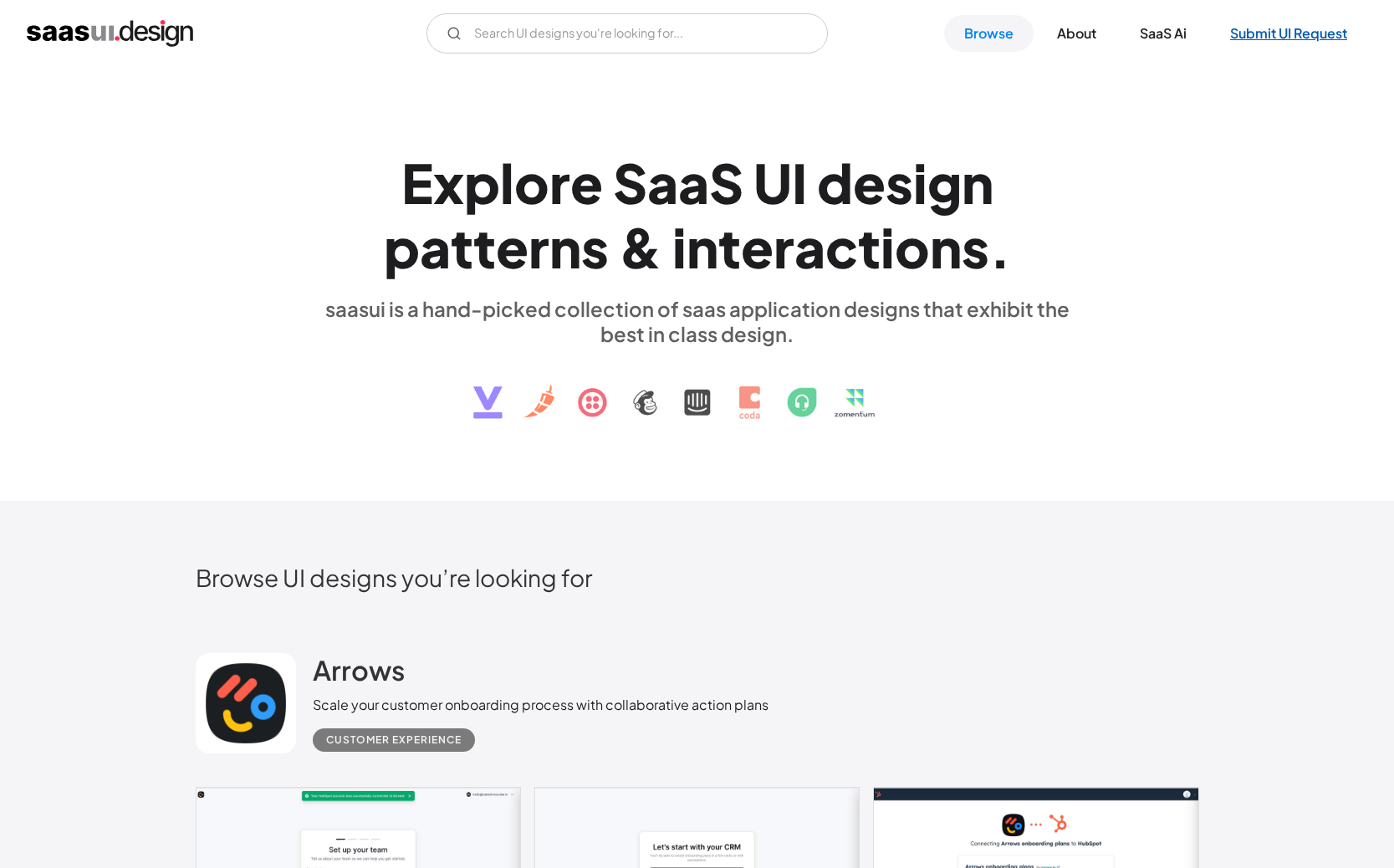
click at [1271, 27] on link "Submit UI Request" at bounding box center [1288, 34] width 157 height 37
